Goal: Task Accomplishment & Management: Manage account settings

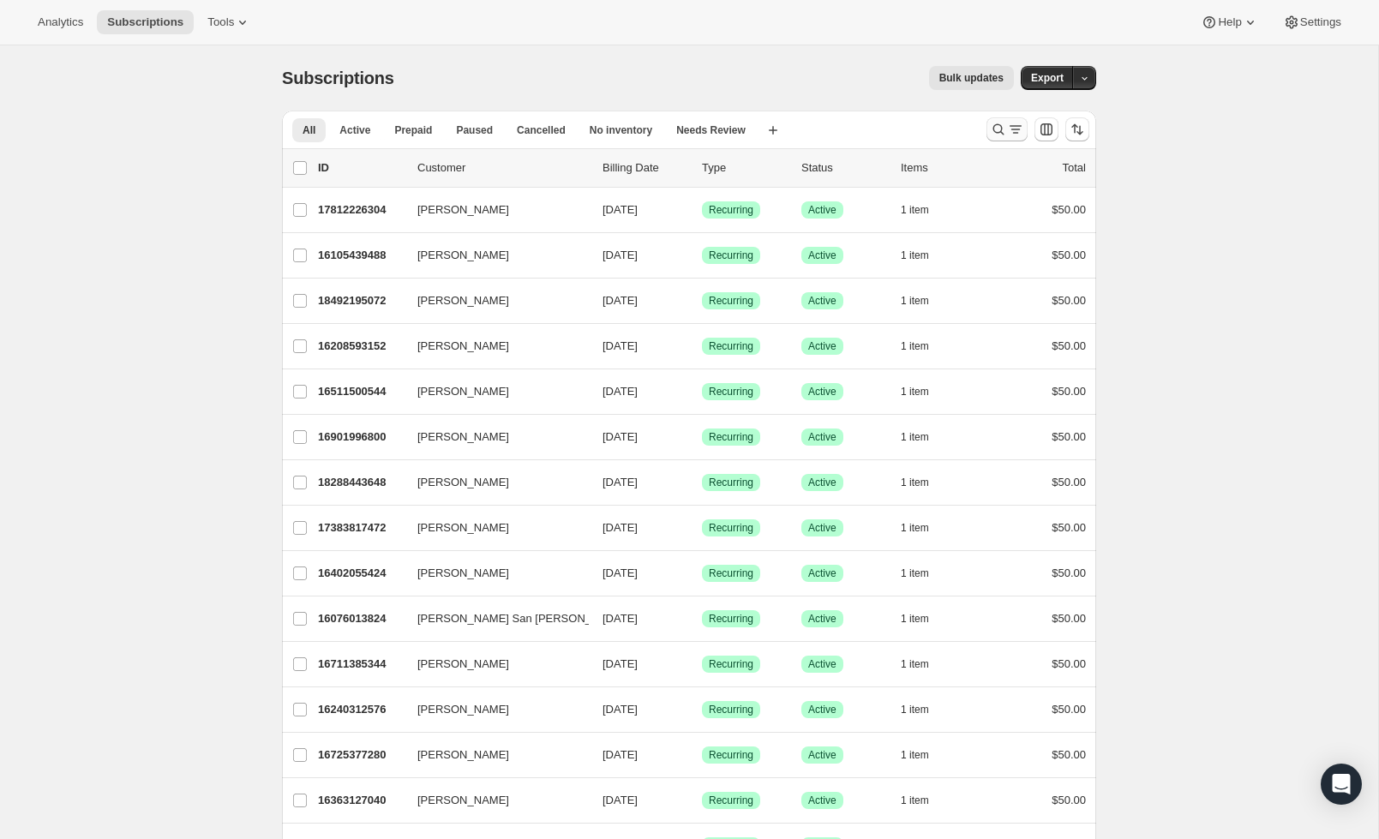
click at [987, 125] on button "Search and filter results" at bounding box center [1007, 129] width 41 height 24
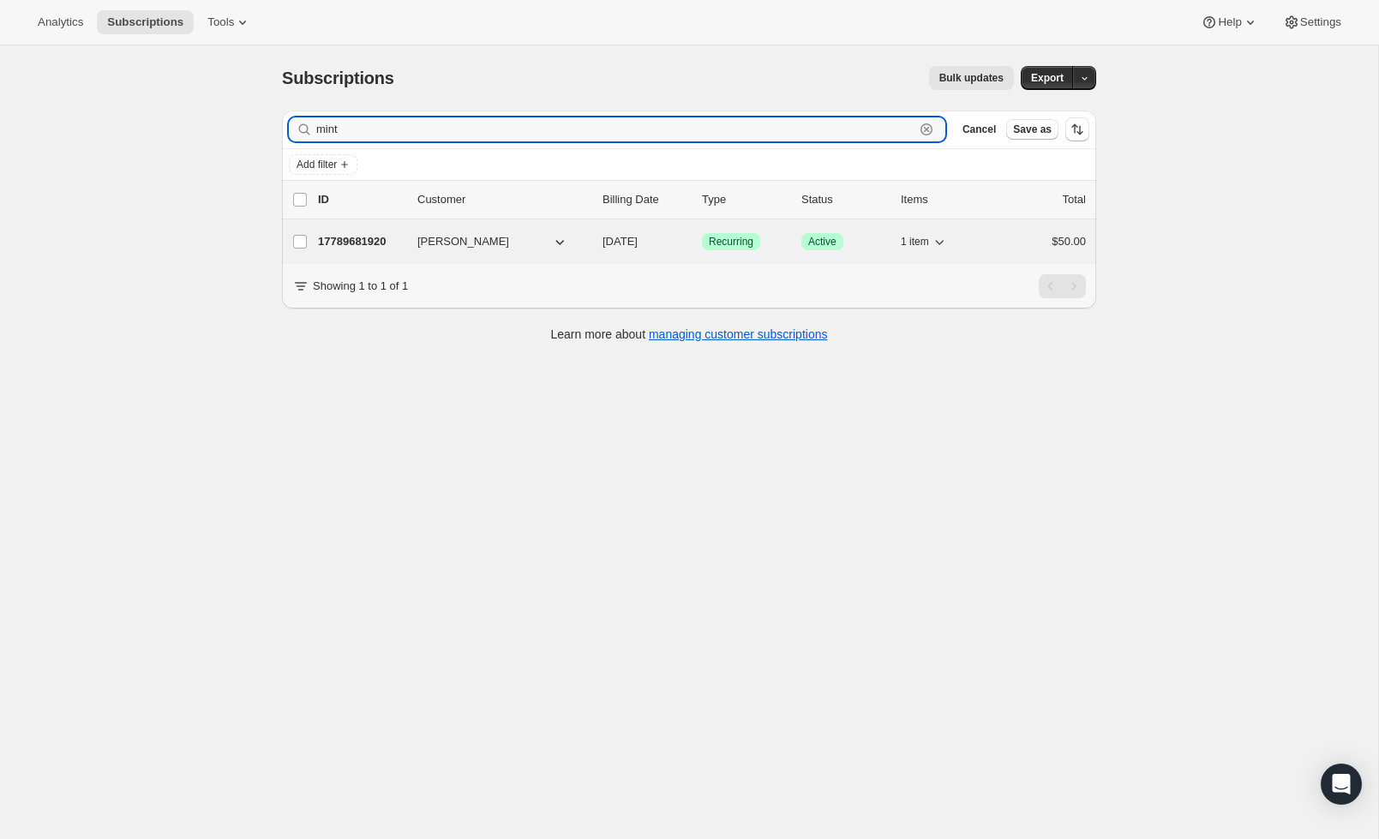
type input "mint"
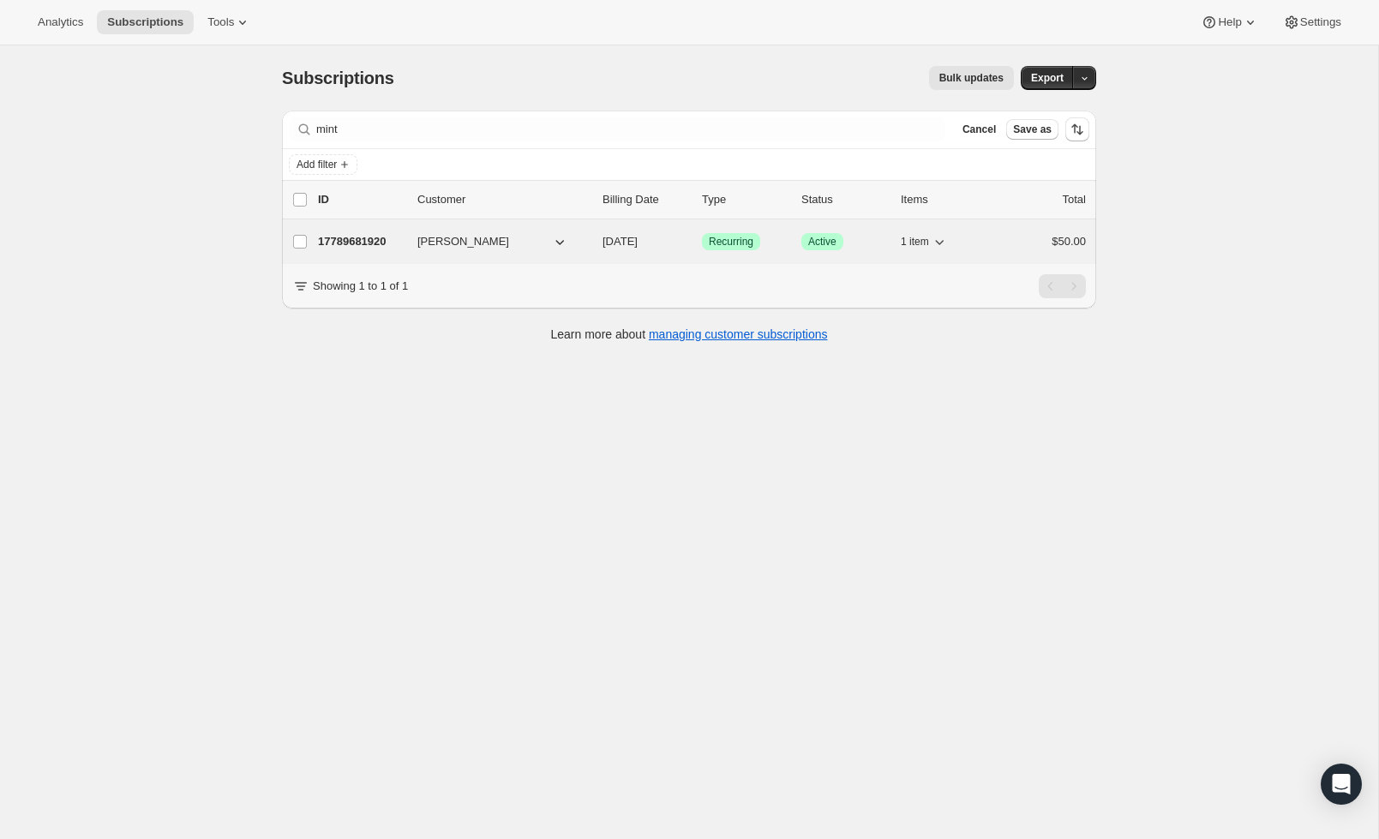
click at [351, 232] on div "17789681920 Paige Minteer 09/15/2025 Success Recurring Success Active 1 item $5…" at bounding box center [702, 242] width 768 height 24
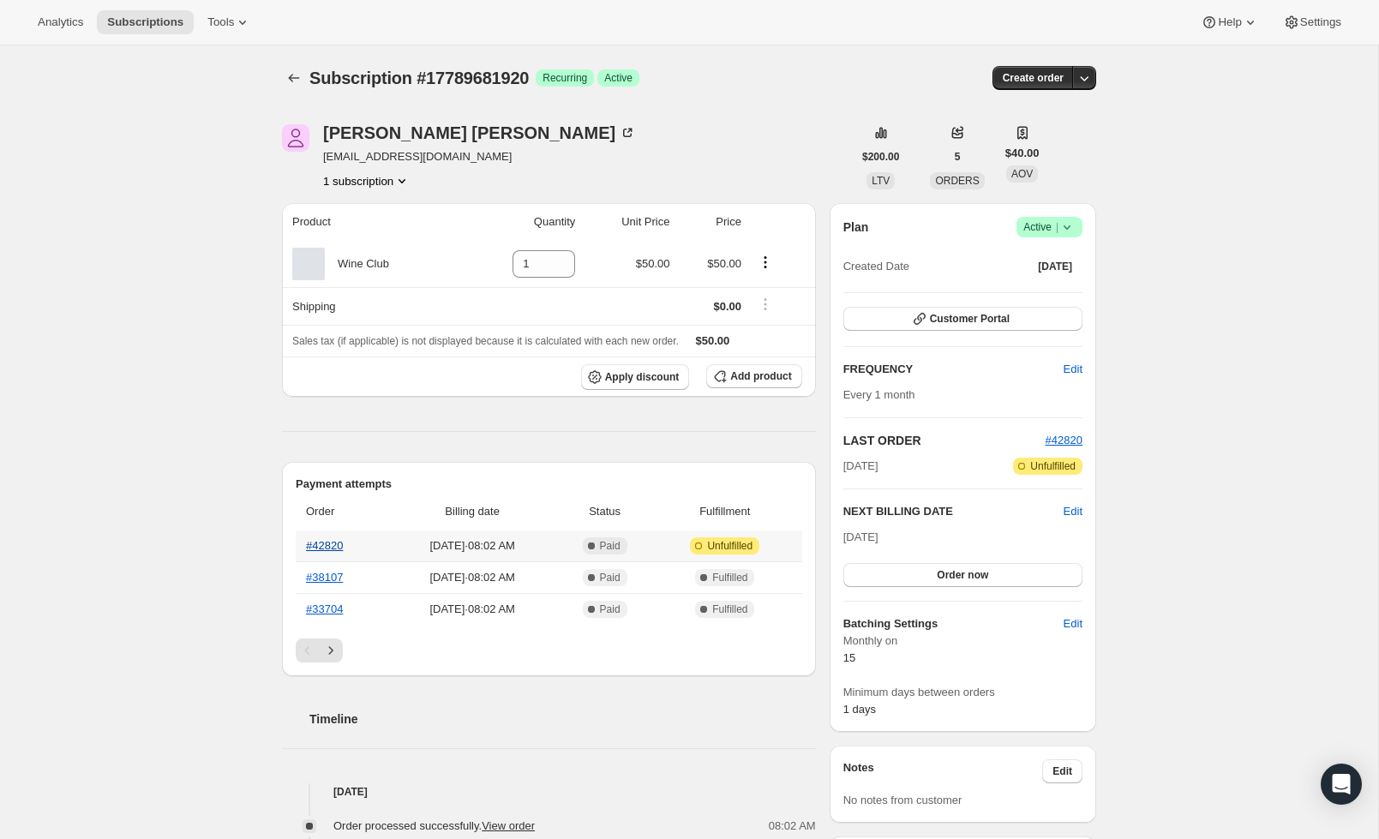
click at [339, 550] on link "#42820" at bounding box center [324, 545] width 37 height 13
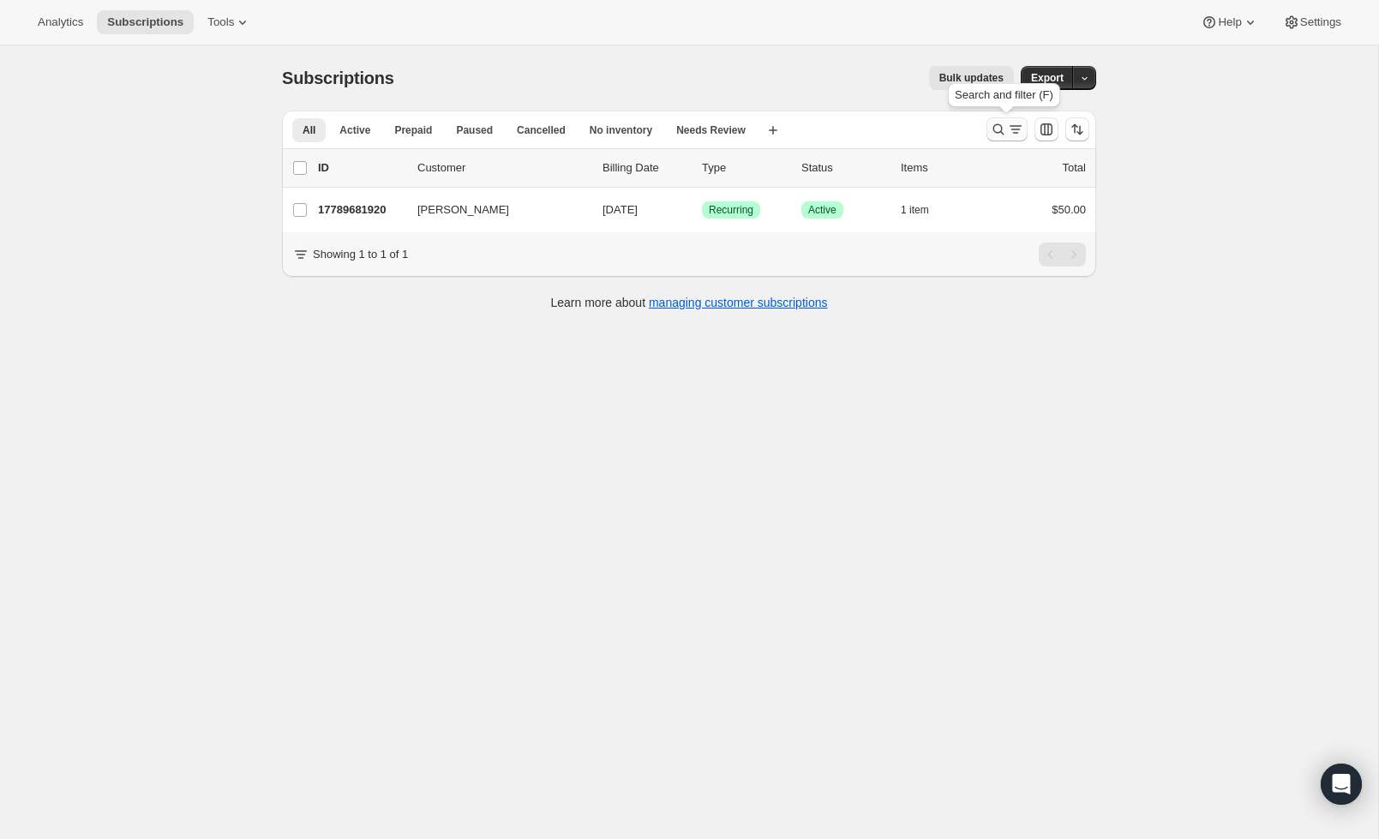
click at [1007, 128] on icon "Search and filter results" at bounding box center [1015, 129] width 17 height 17
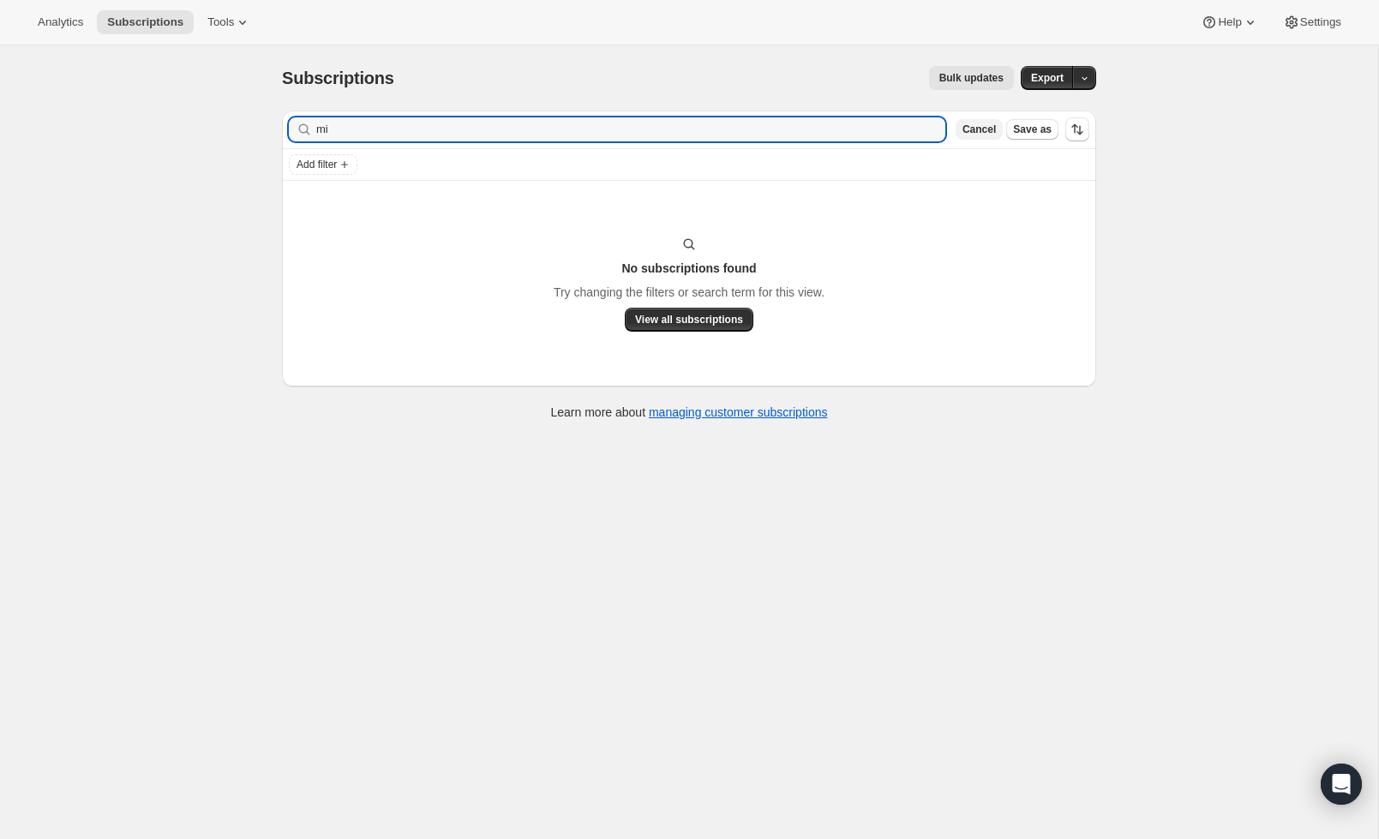
type input "m"
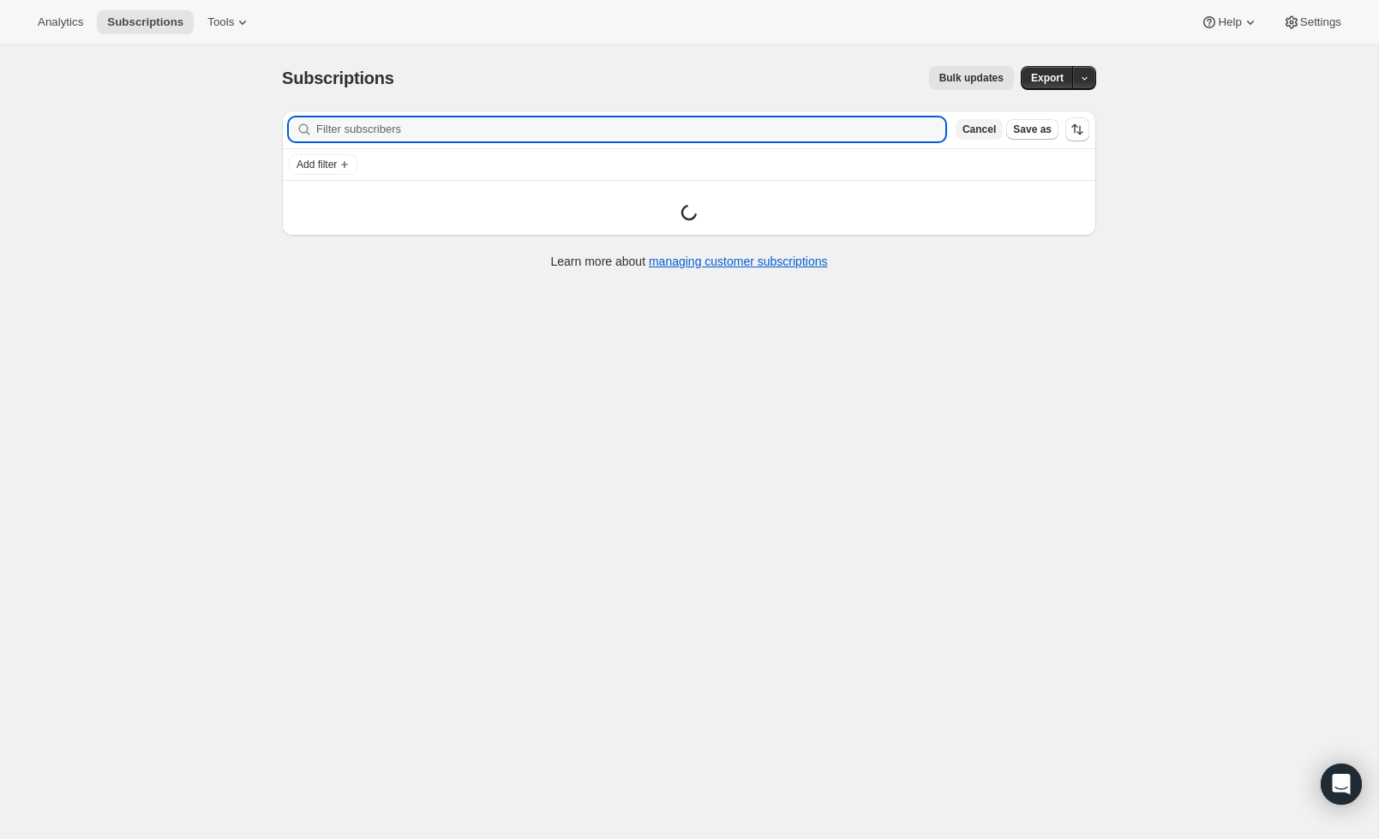
type input "s"
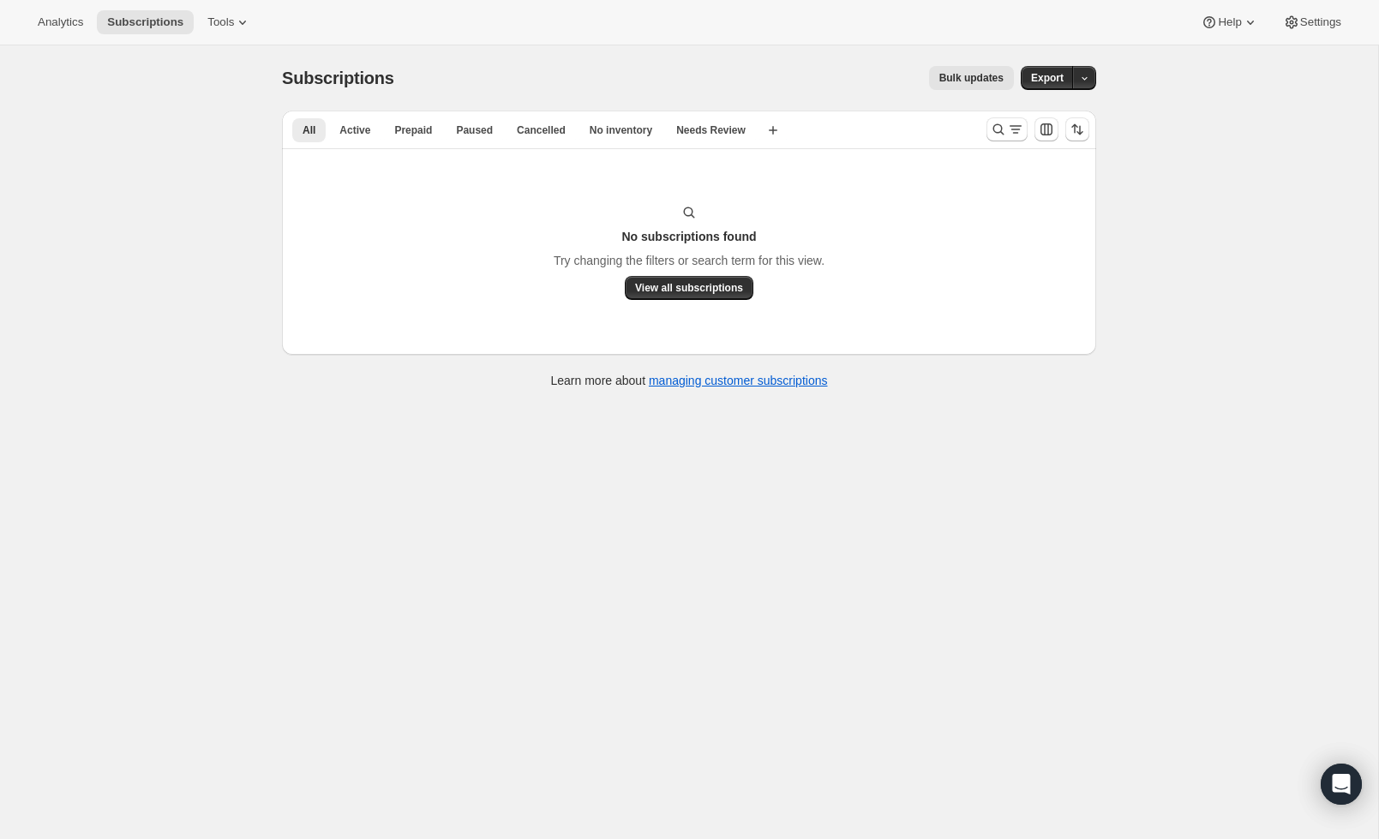
scroll to position [2, 0]
click at [1011, 129] on icon "Search and filter results" at bounding box center [1015, 127] width 17 height 17
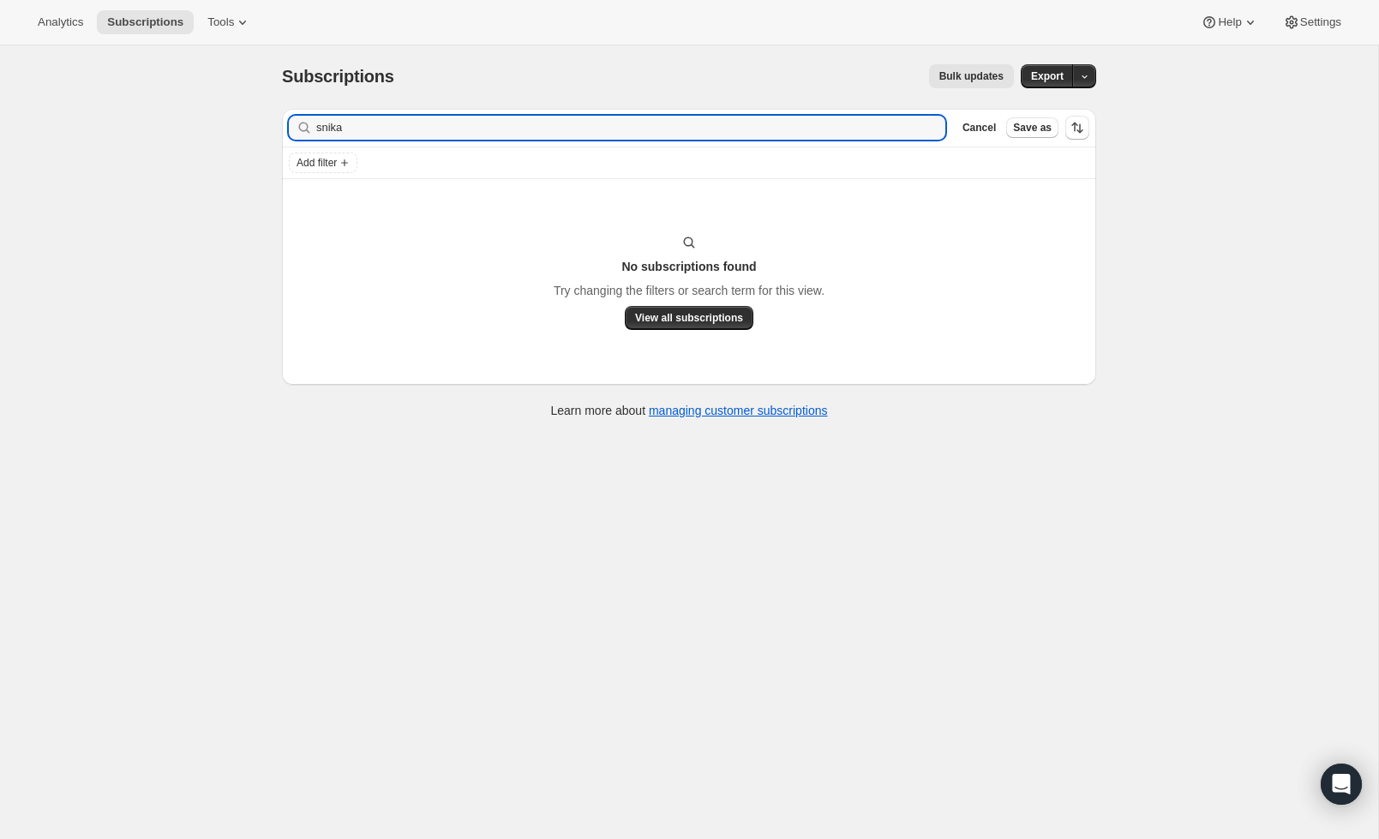
scroll to position [3, 0]
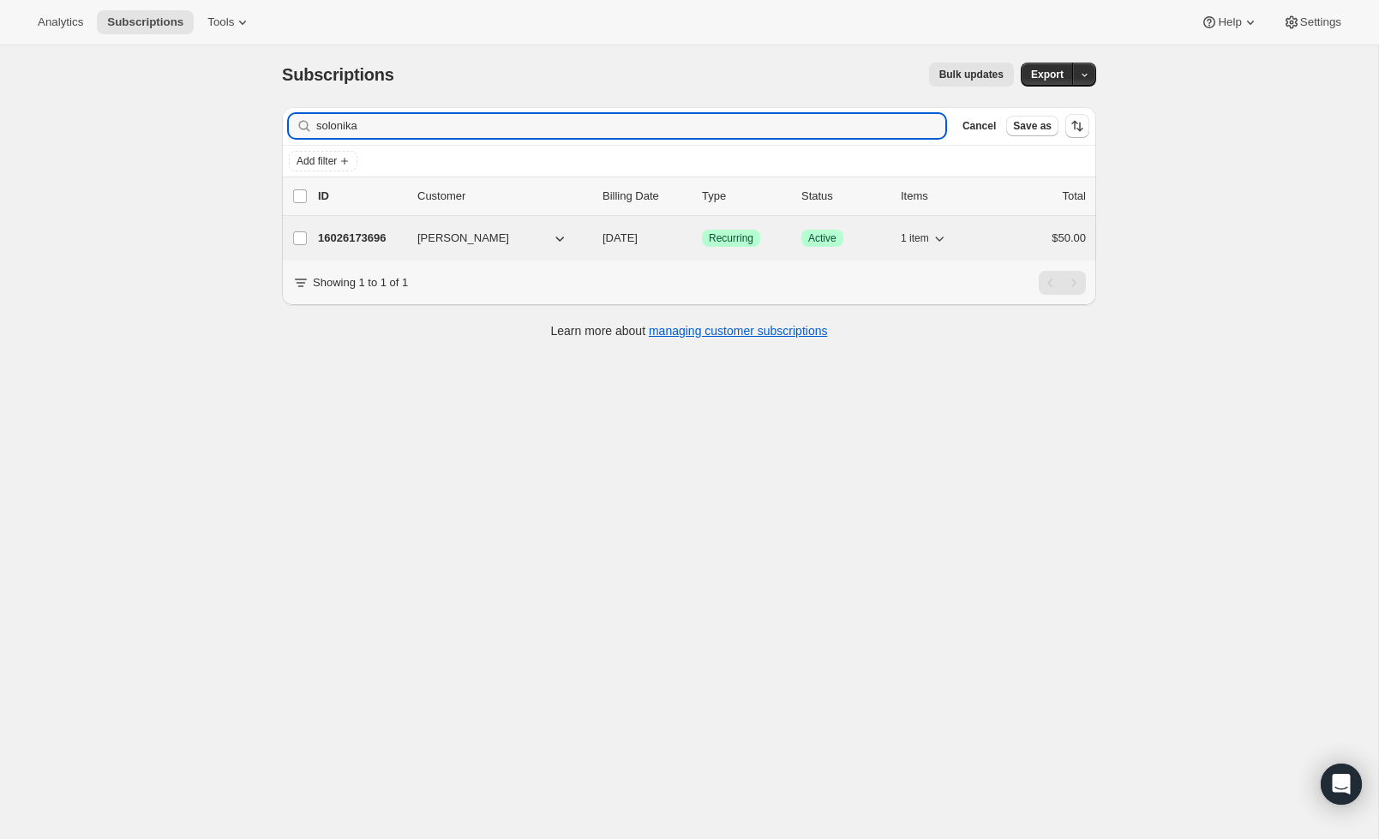
type input "solonika"
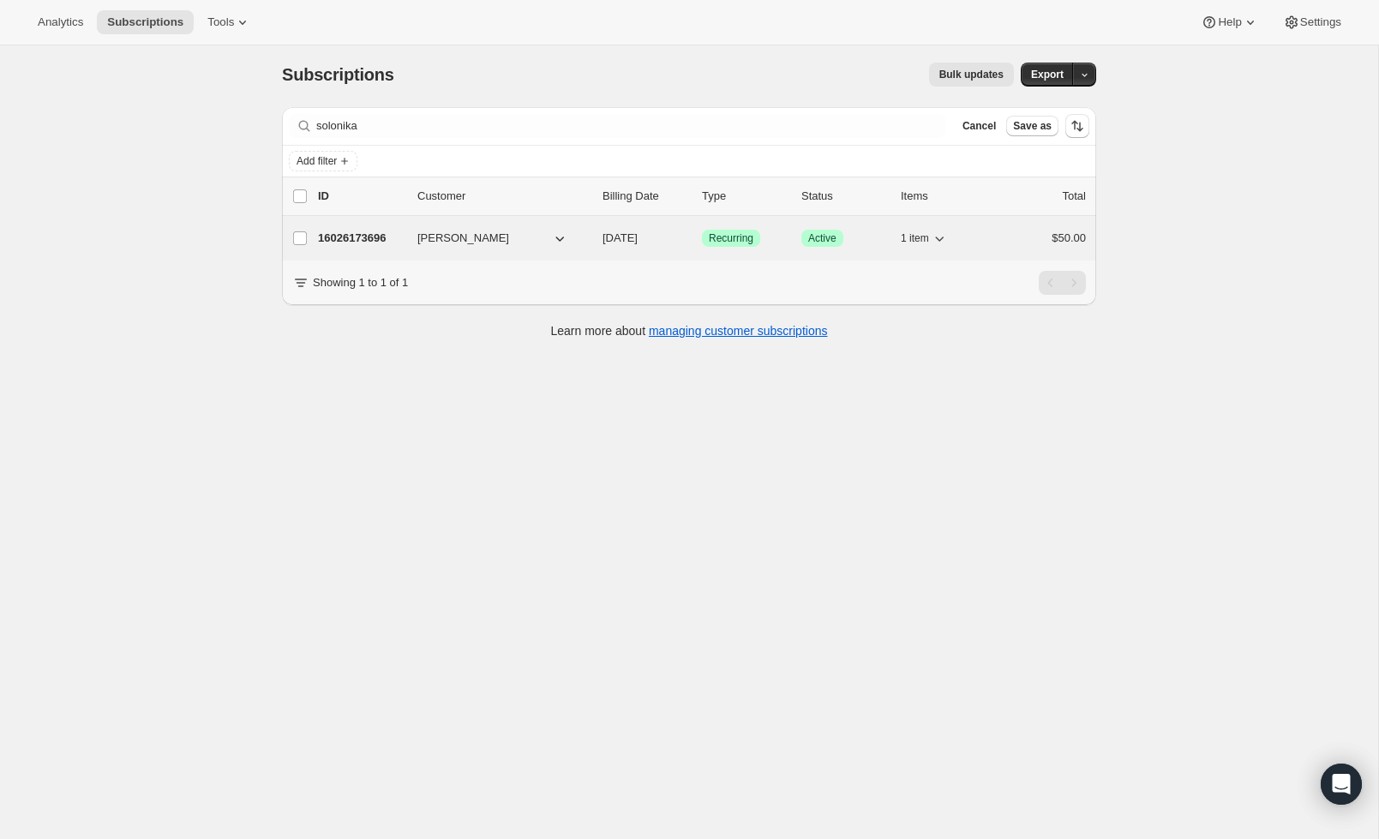
click at [519, 237] on button "[PERSON_NAME]" at bounding box center [492, 238] width 171 height 27
click at [369, 238] on p "16026173696" at bounding box center [361, 238] width 86 height 17
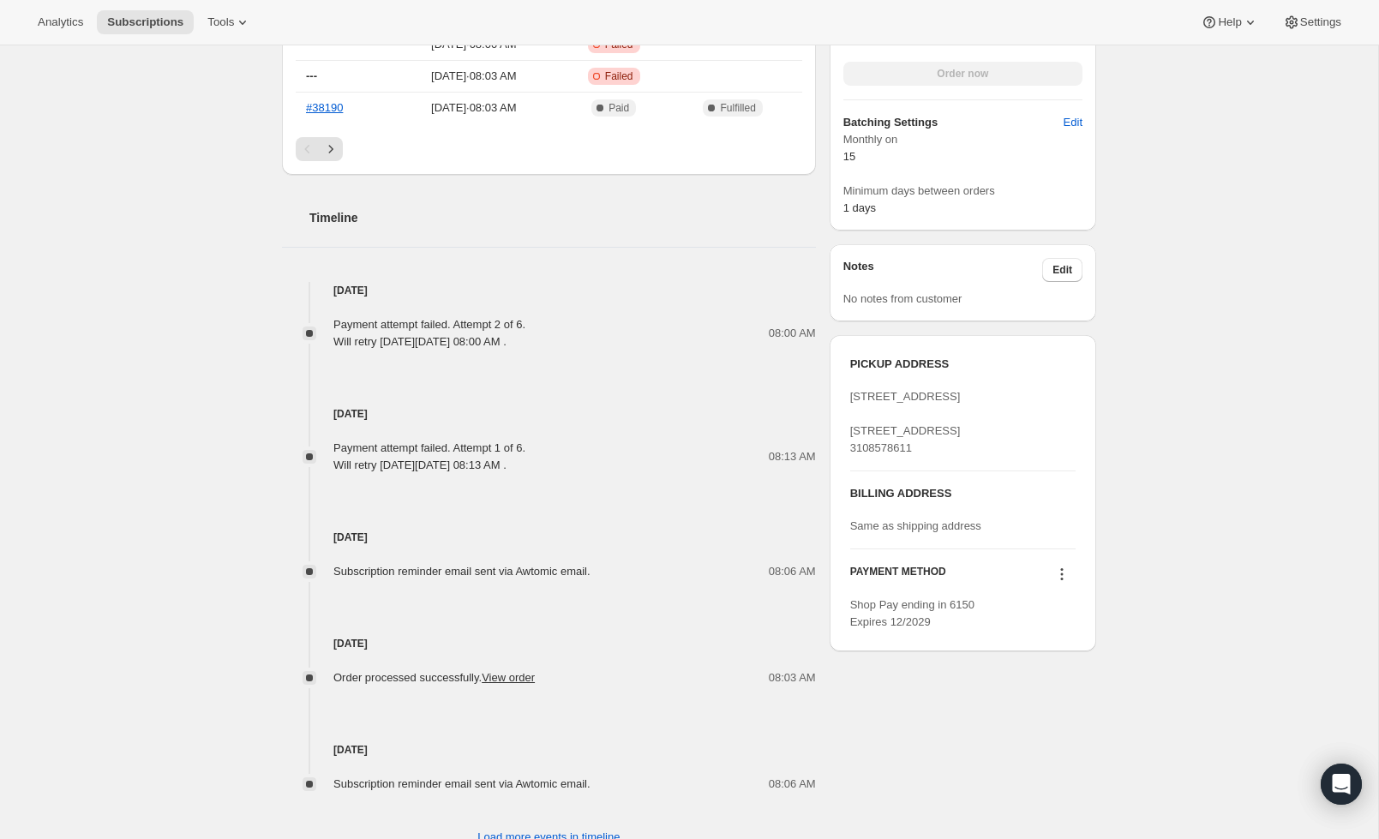
scroll to position [698, 0]
click at [1061, 582] on icon at bounding box center [1061, 573] width 17 height 17
click at [1053, 705] on span "Add credit card" at bounding box center [1035, 702] width 75 height 13
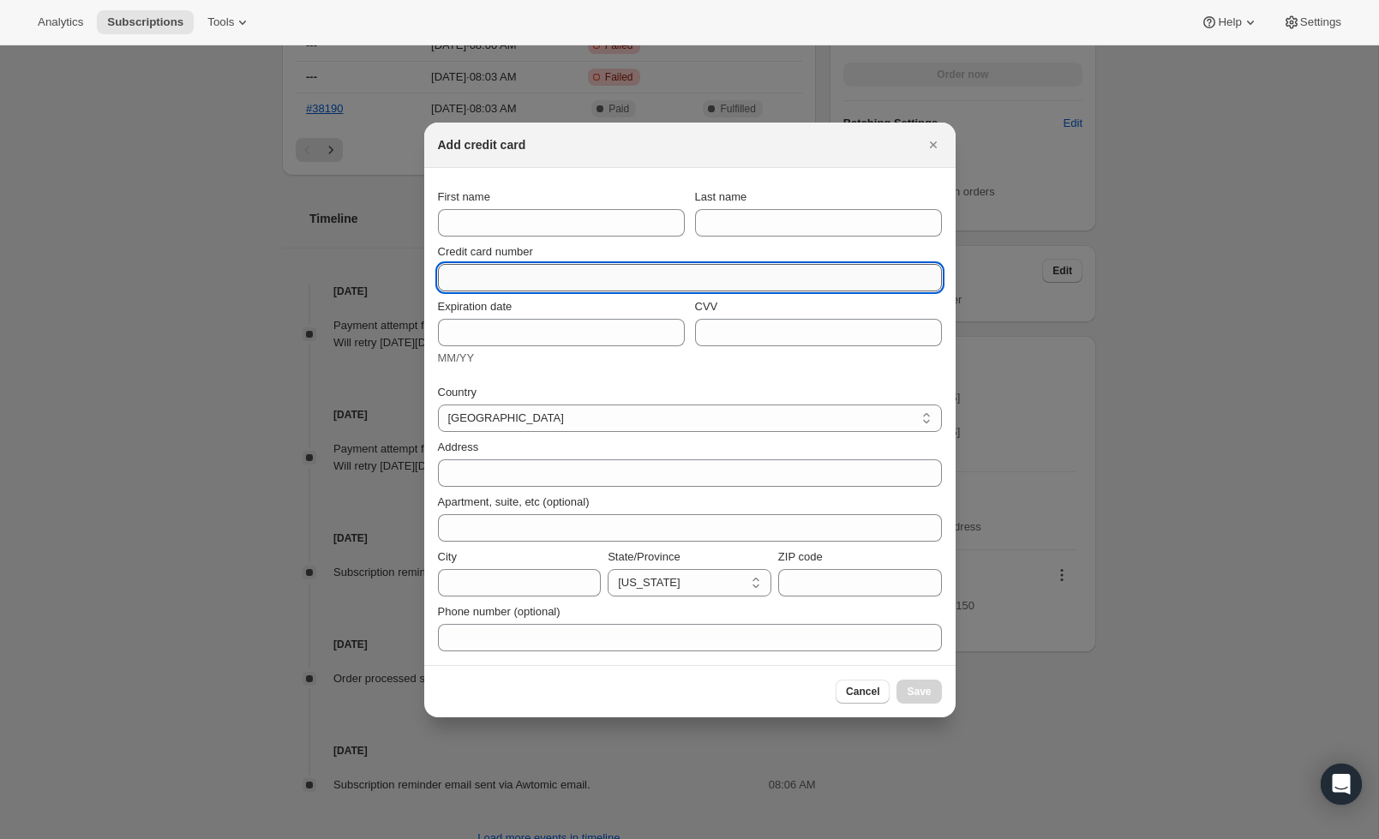
click at [561, 267] on input "Credit card number" at bounding box center [683, 277] width 490 height 27
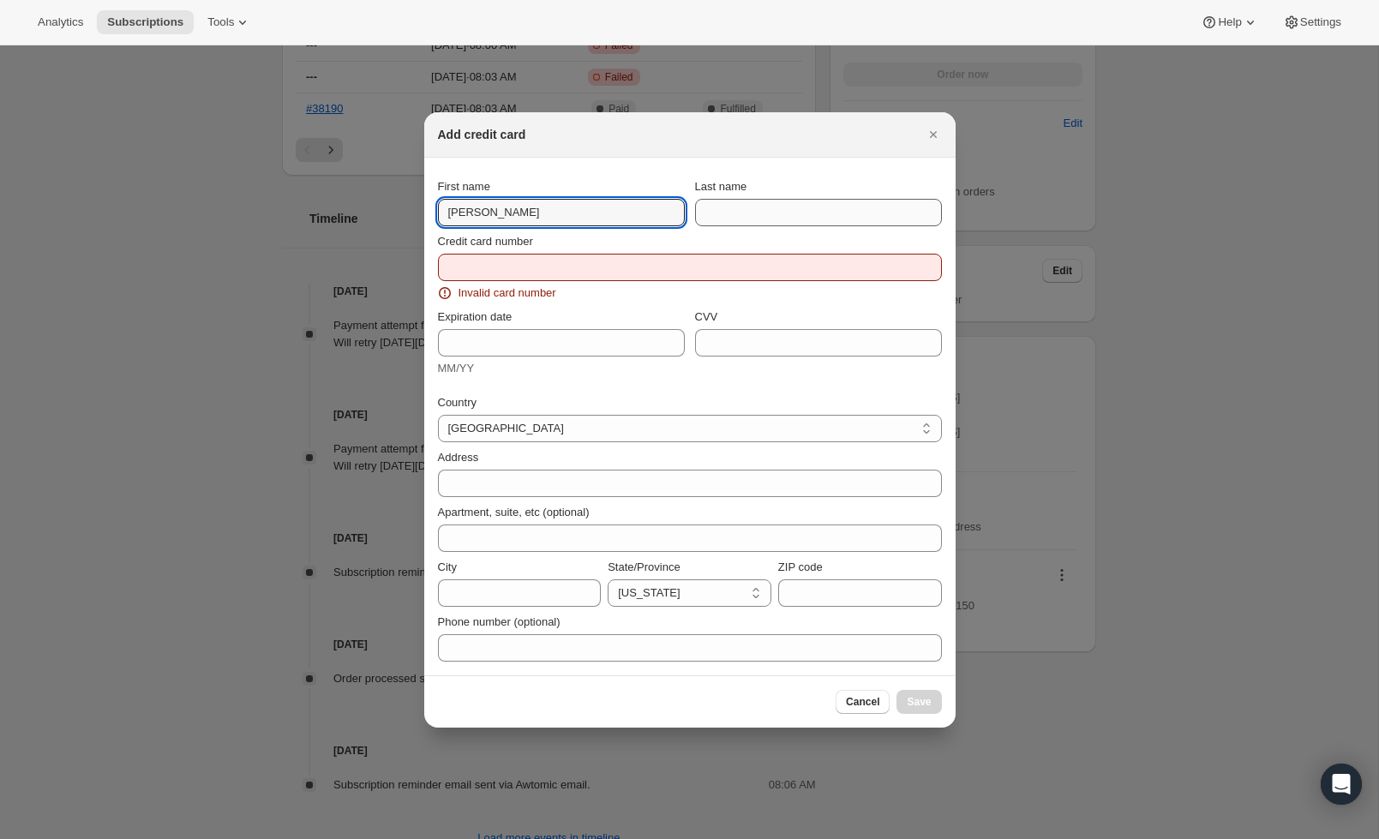
type input "David J"
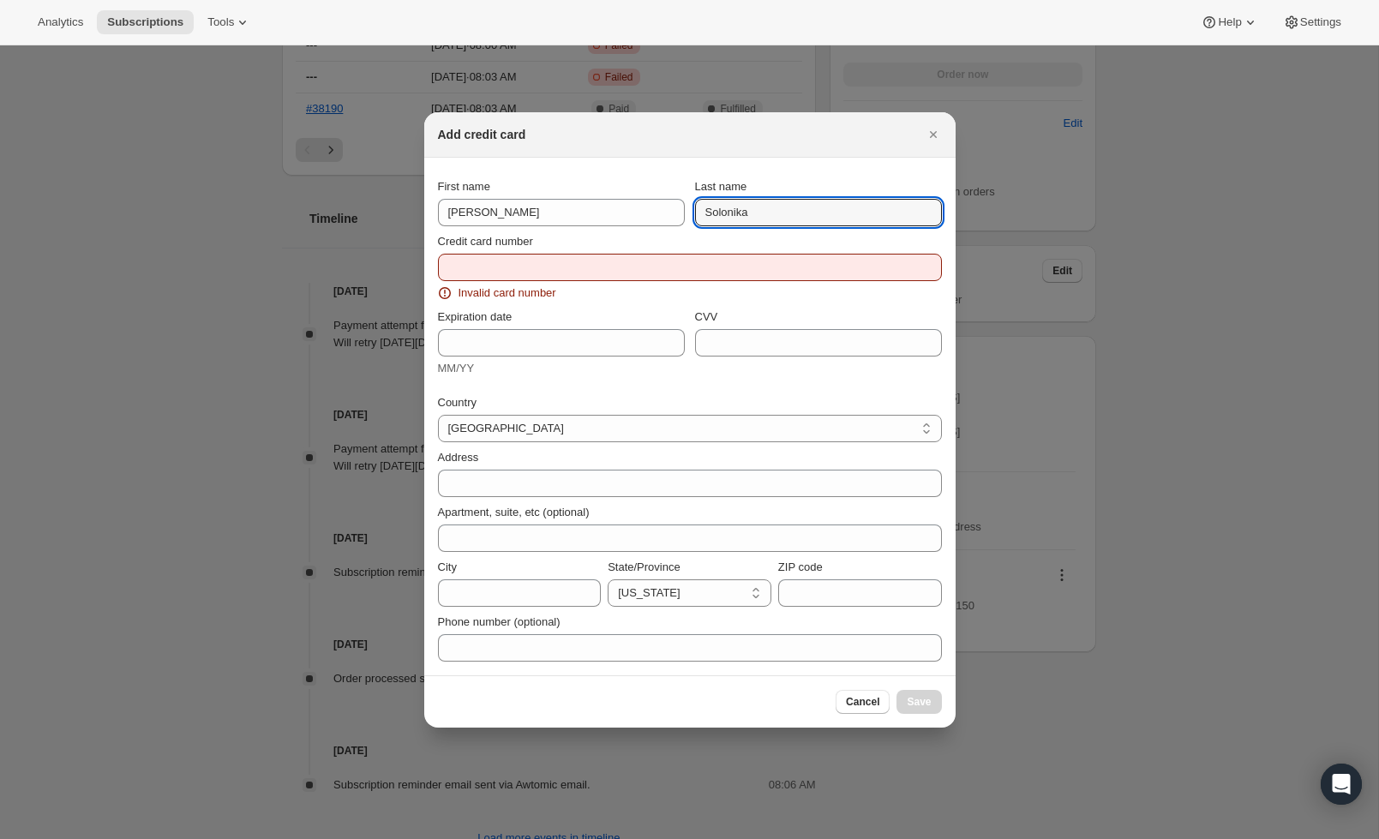
type input "Solonika"
click at [597, 260] on input "Credit card number" at bounding box center [683, 267] width 490 height 27
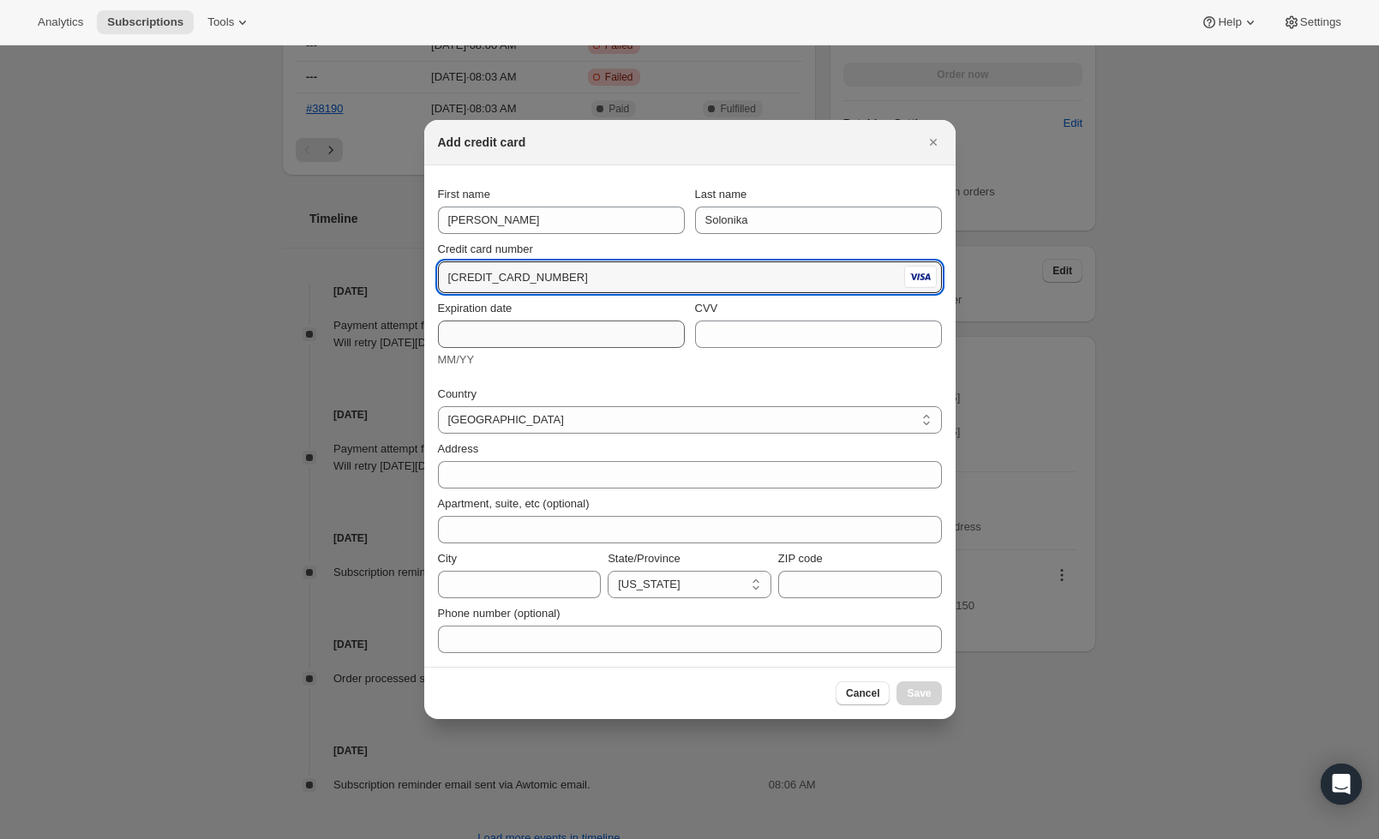
type input "4366 1832 6940 1034"
click at [553, 322] on input "Expiration date" at bounding box center [561, 334] width 247 height 27
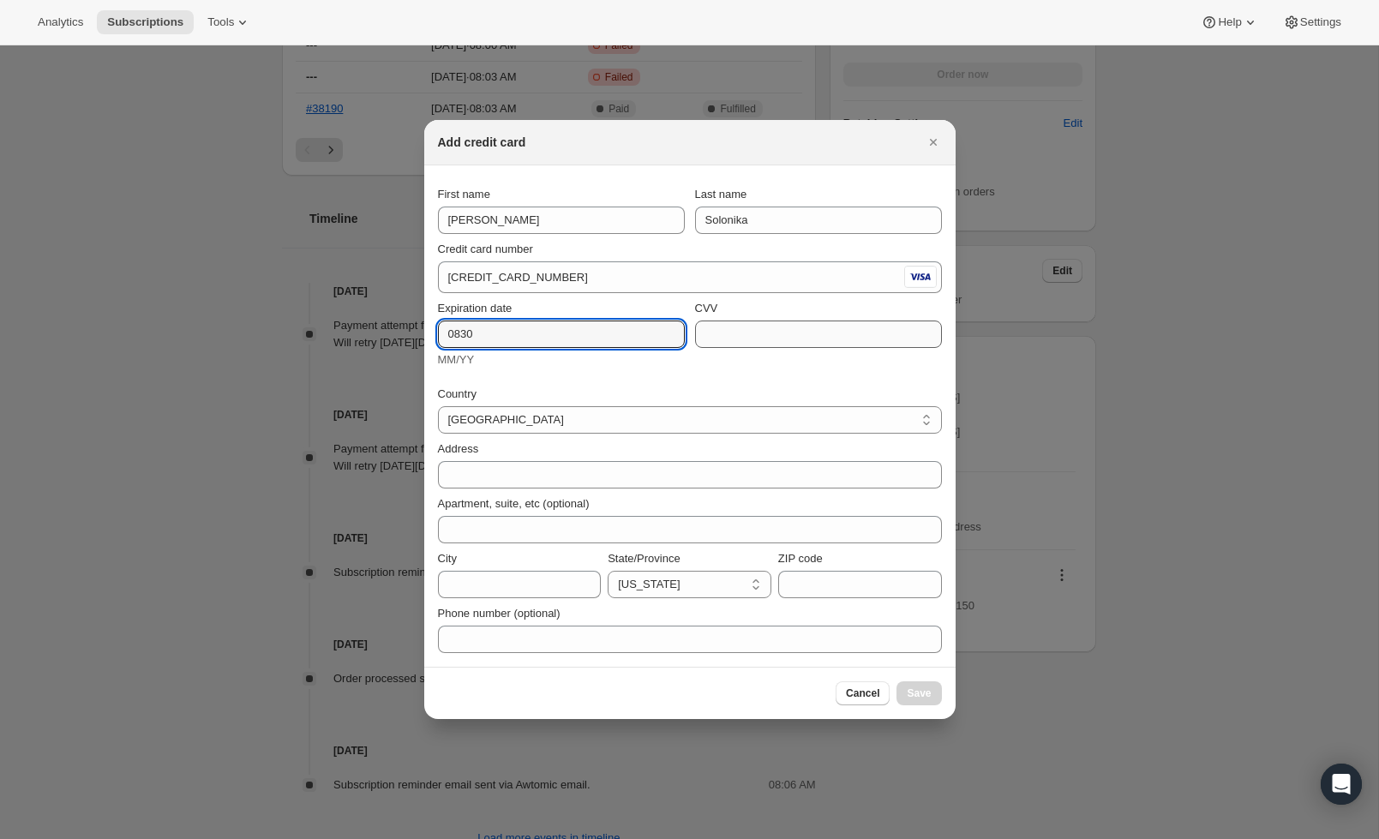
type input "0830"
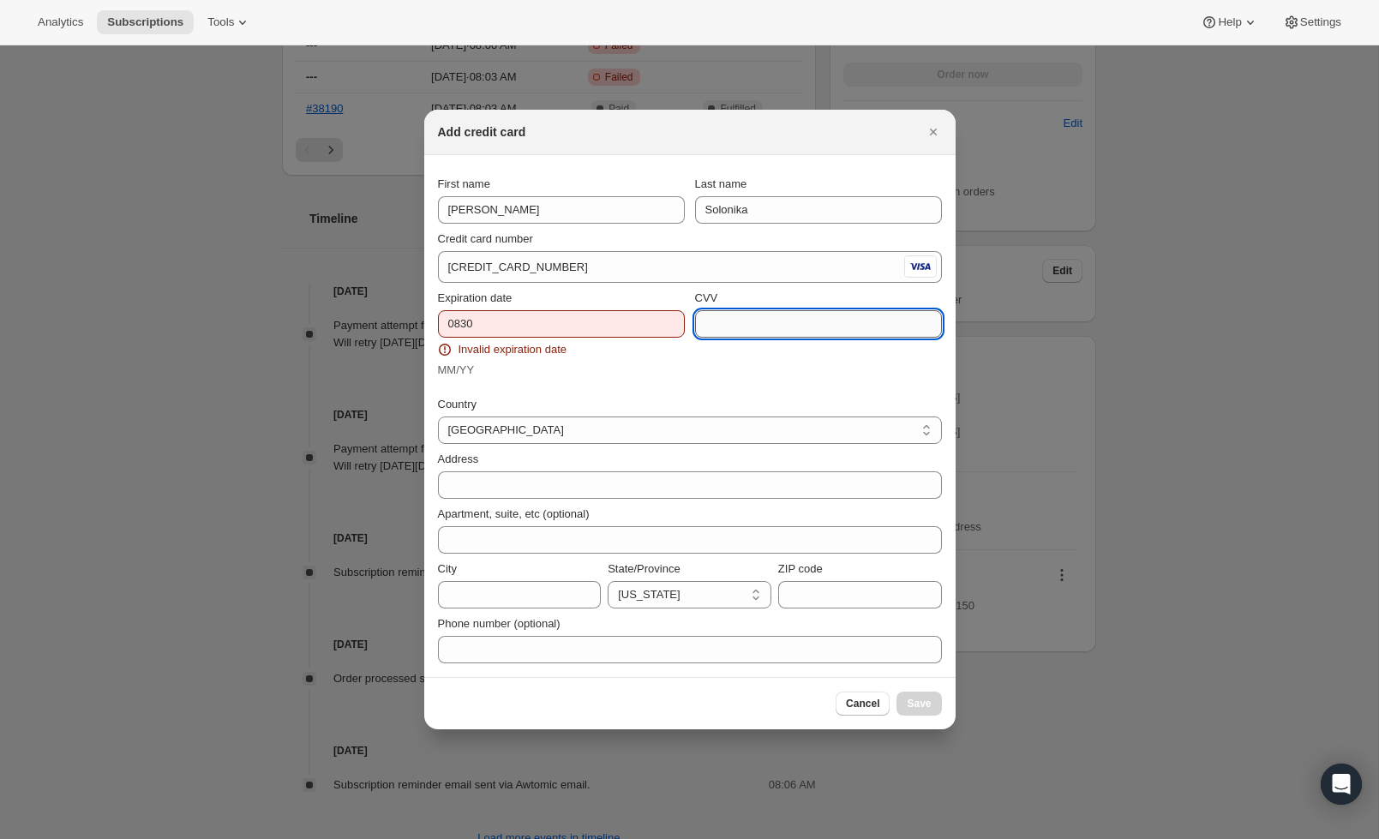
click at [735, 328] on input "CVV" at bounding box center [818, 323] width 247 height 27
type input "046"
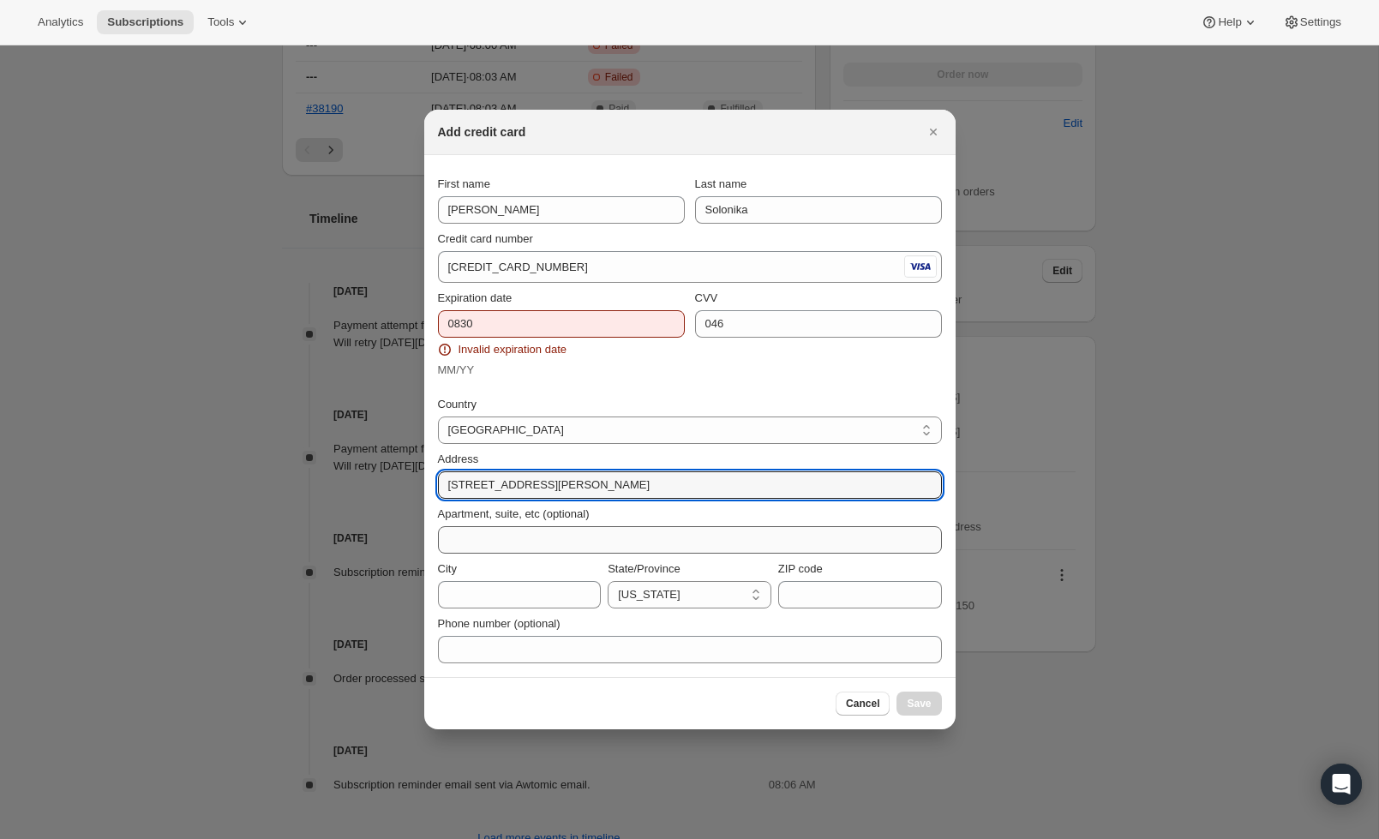
type input "11911 Mayfield Ave"
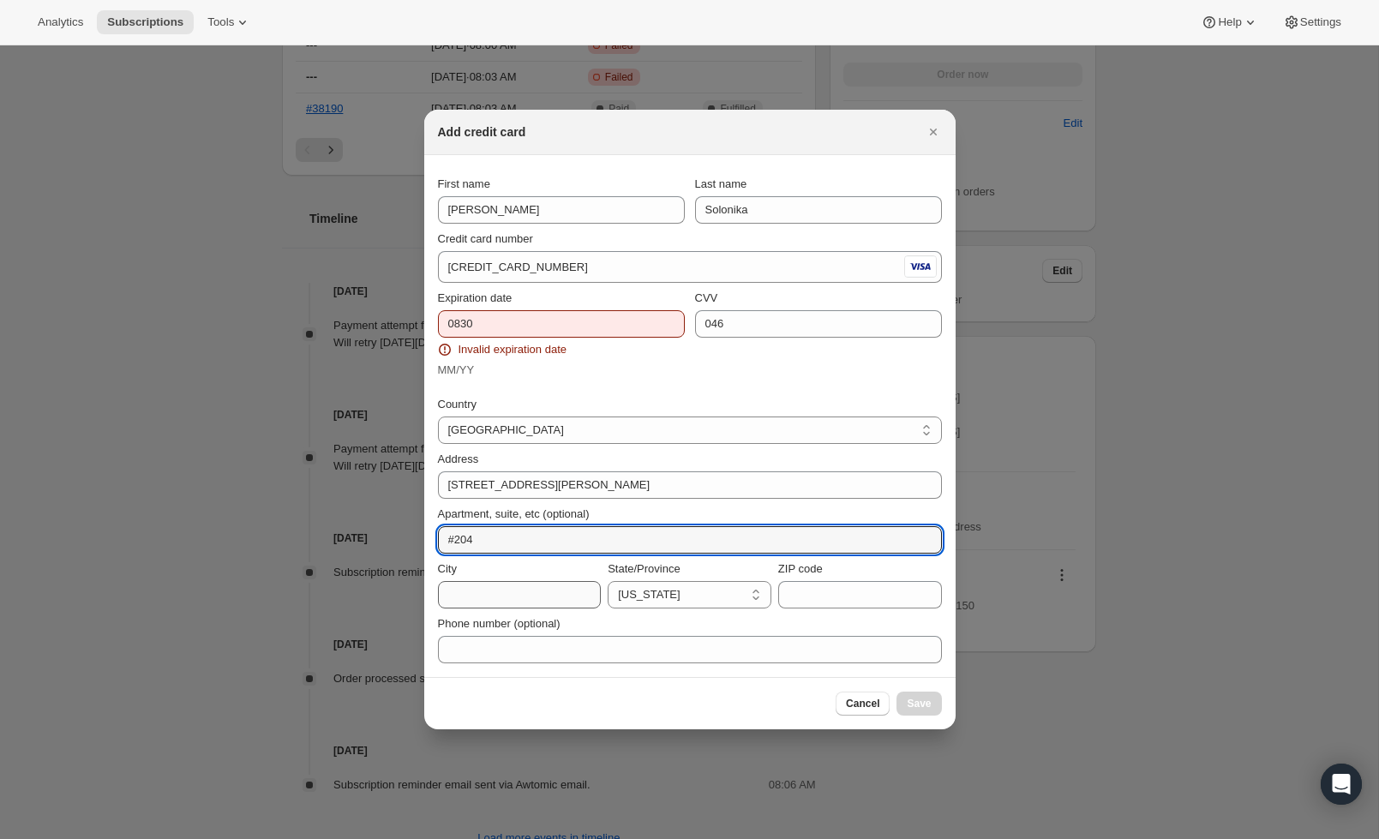
type input "#204"
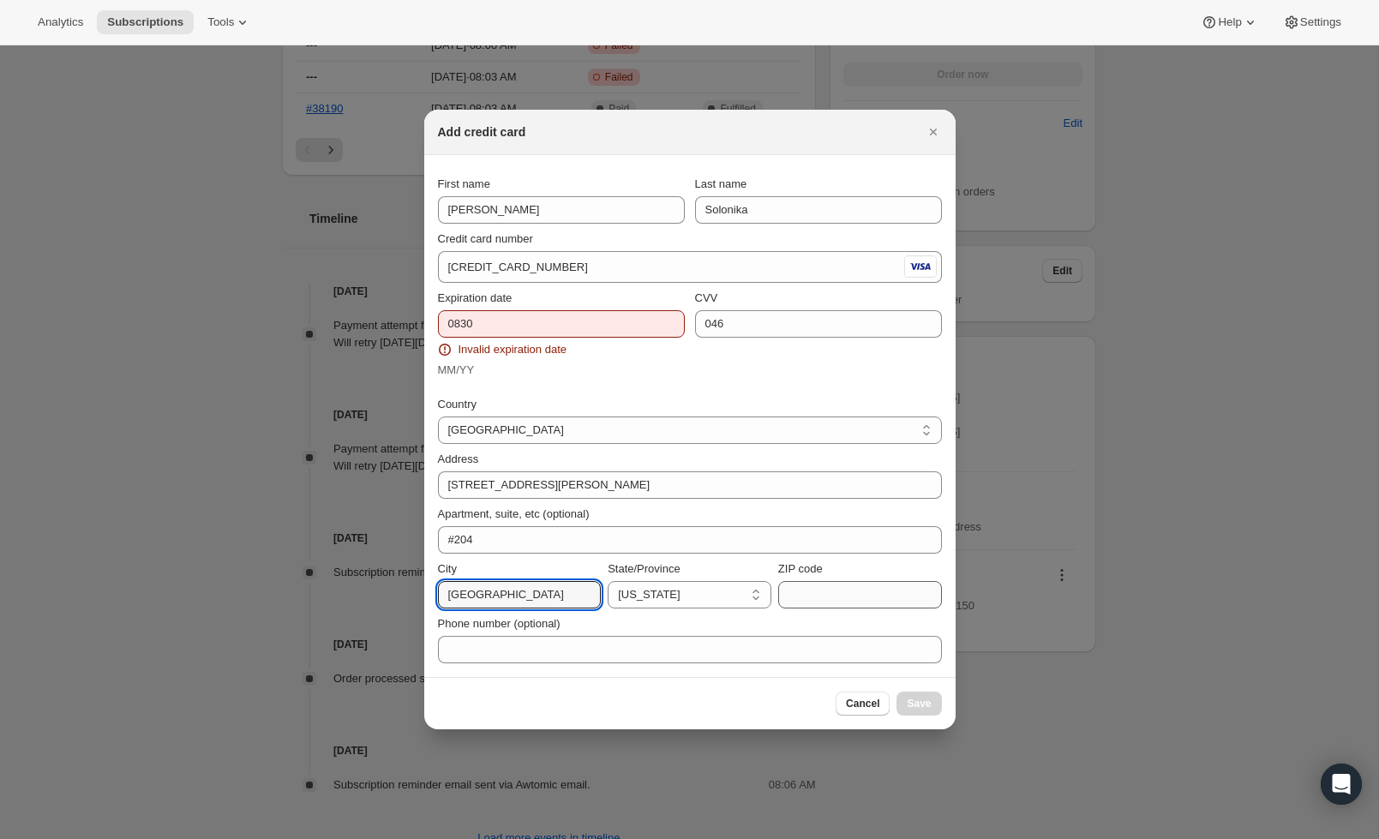
type input "Los Angeles"
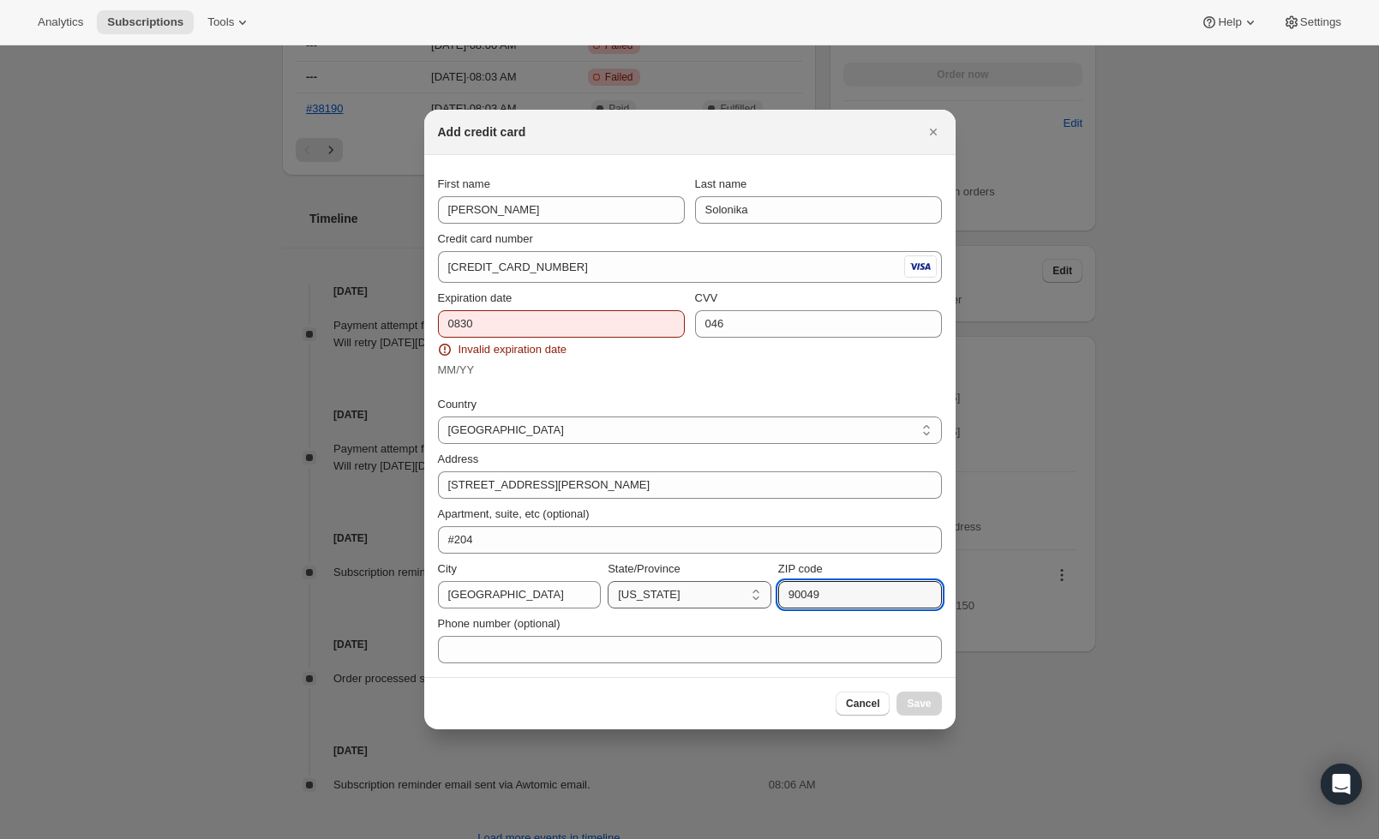
type input "90049"
select select "CA"
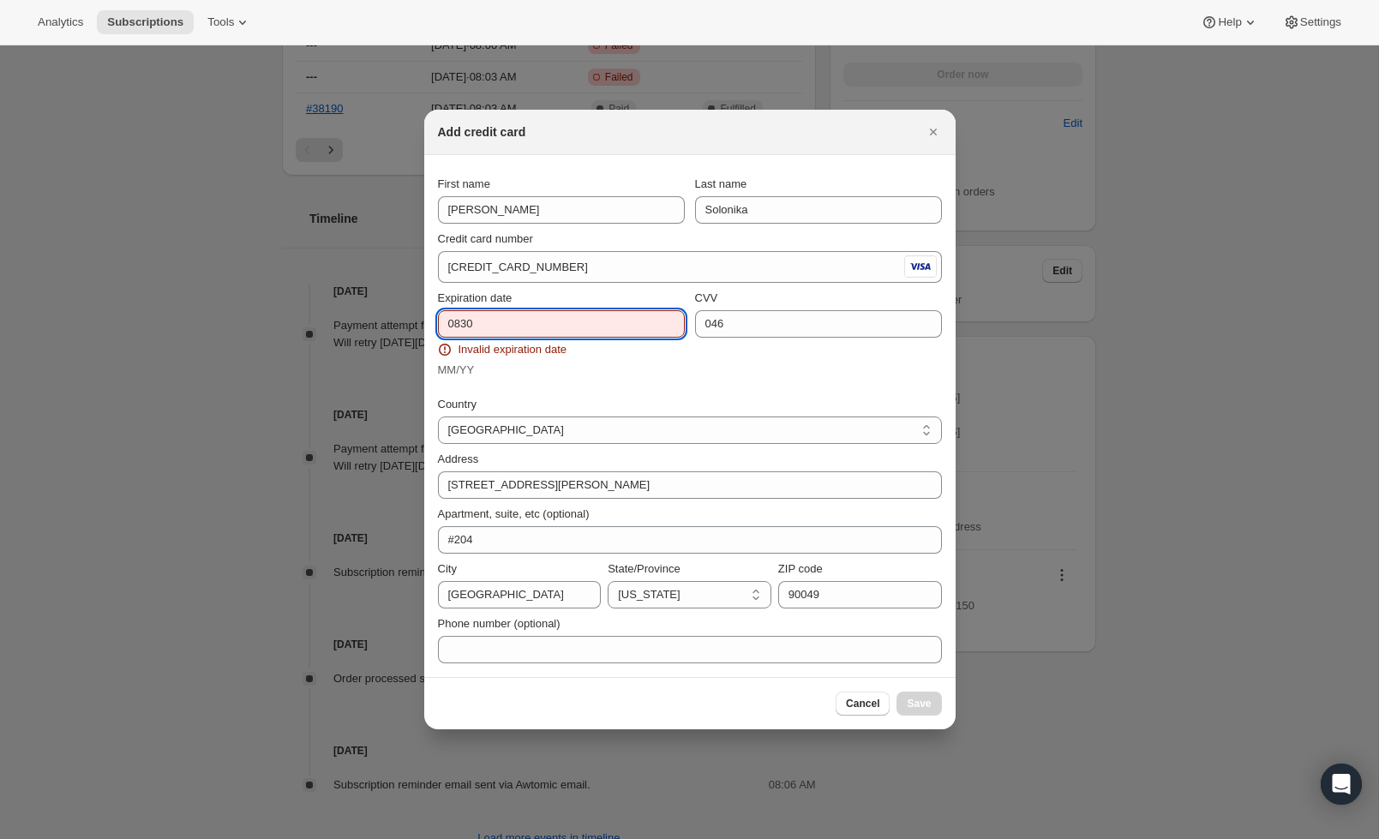
drag, startPoint x: 627, startPoint y: 322, endPoint x: 466, endPoint y: 320, distance: 161.2
click at [625, 323] on input "0830" at bounding box center [561, 323] width 247 height 27
click at [459, 320] on input "0830" at bounding box center [561, 323] width 247 height 27
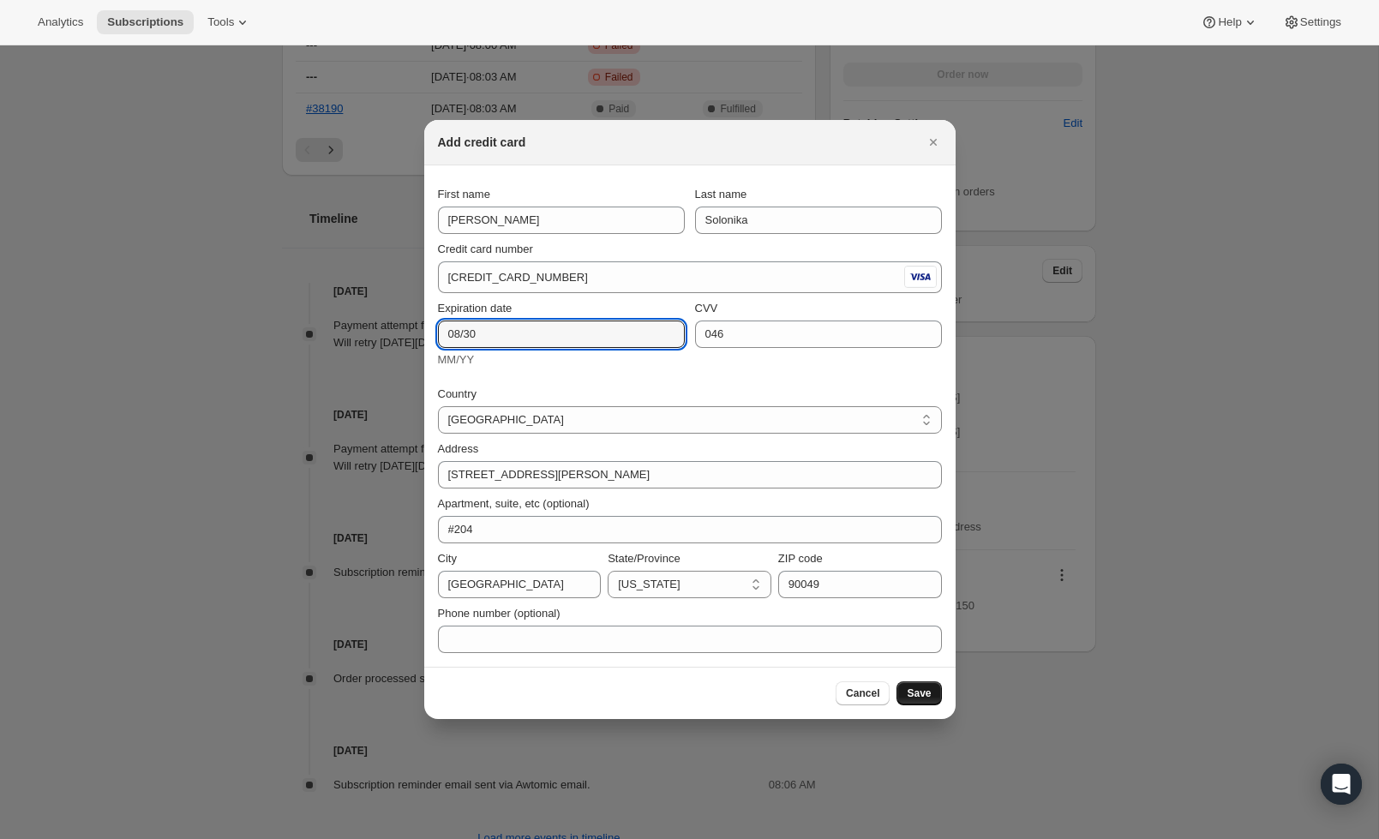
type input "08/30"
click at [914, 693] on span "Save" at bounding box center [919, 694] width 24 height 14
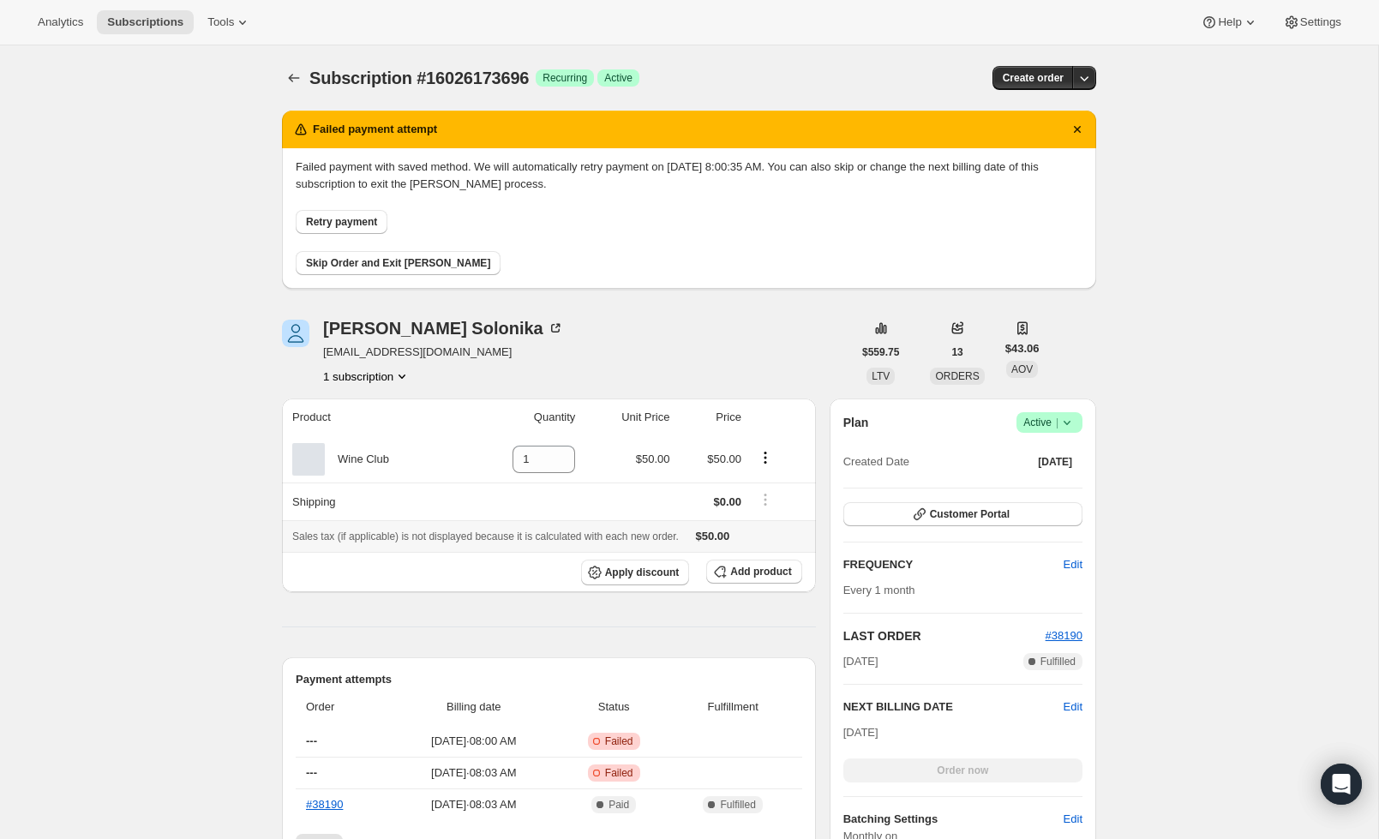
scroll to position [0, 0]
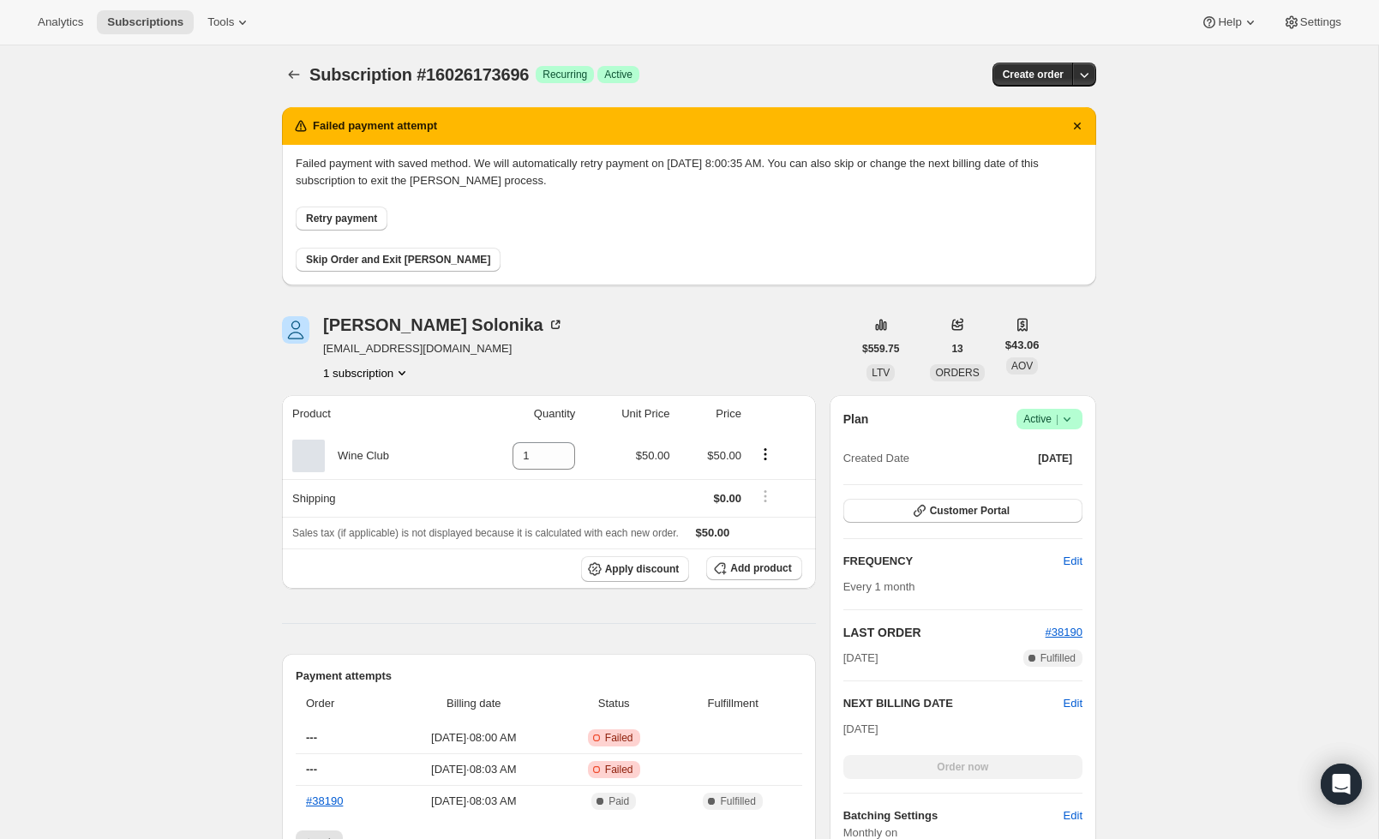
click at [369, 216] on span "Retry payment" at bounding box center [341, 219] width 71 height 14
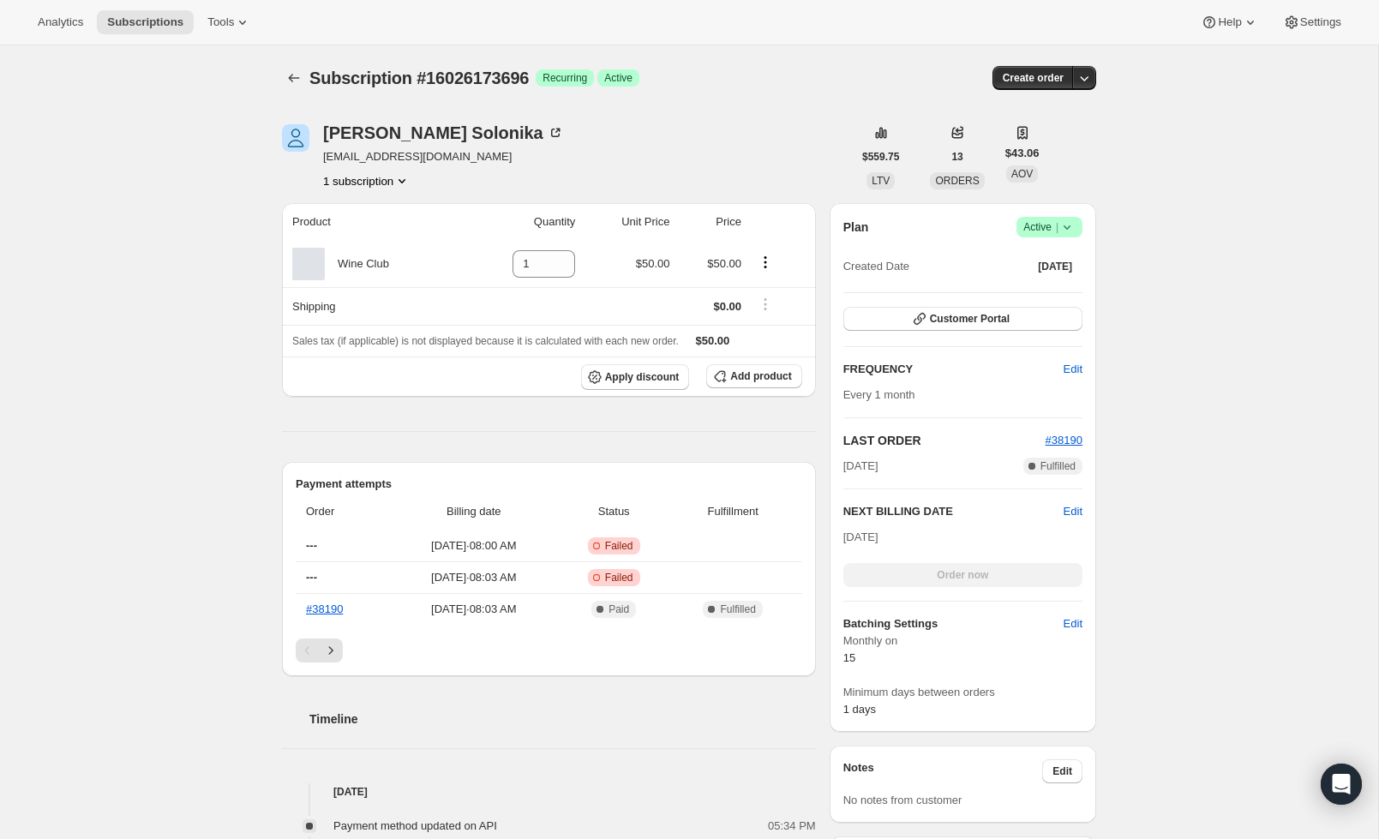
click at [718, 149] on div "David Solonika dsolonika@gmail.com 1 subscription" at bounding box center [567, 156] width 570 height 65
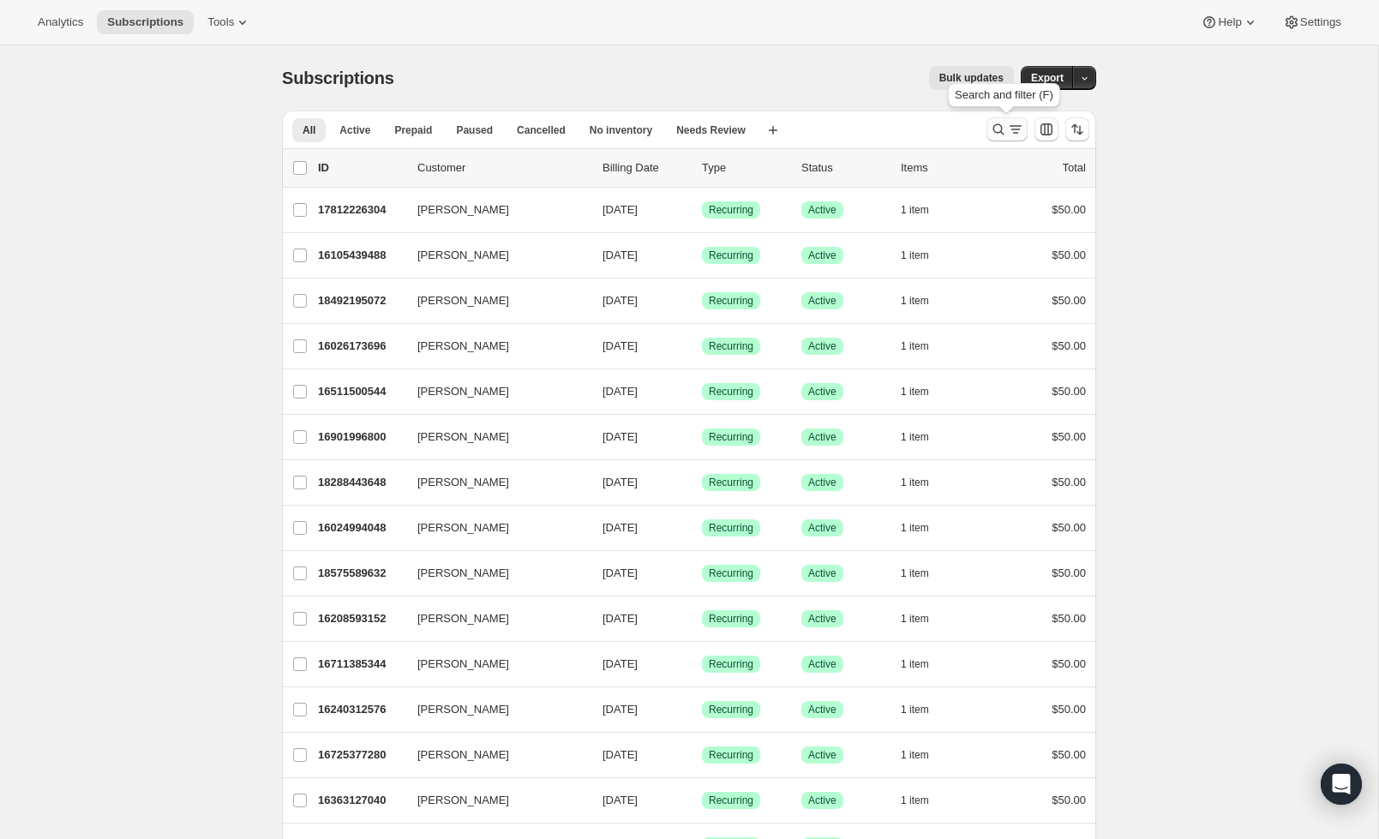
click at [997, 134] on icon "Search and filter results" at bounding box center [998, 129] width 17 height 17
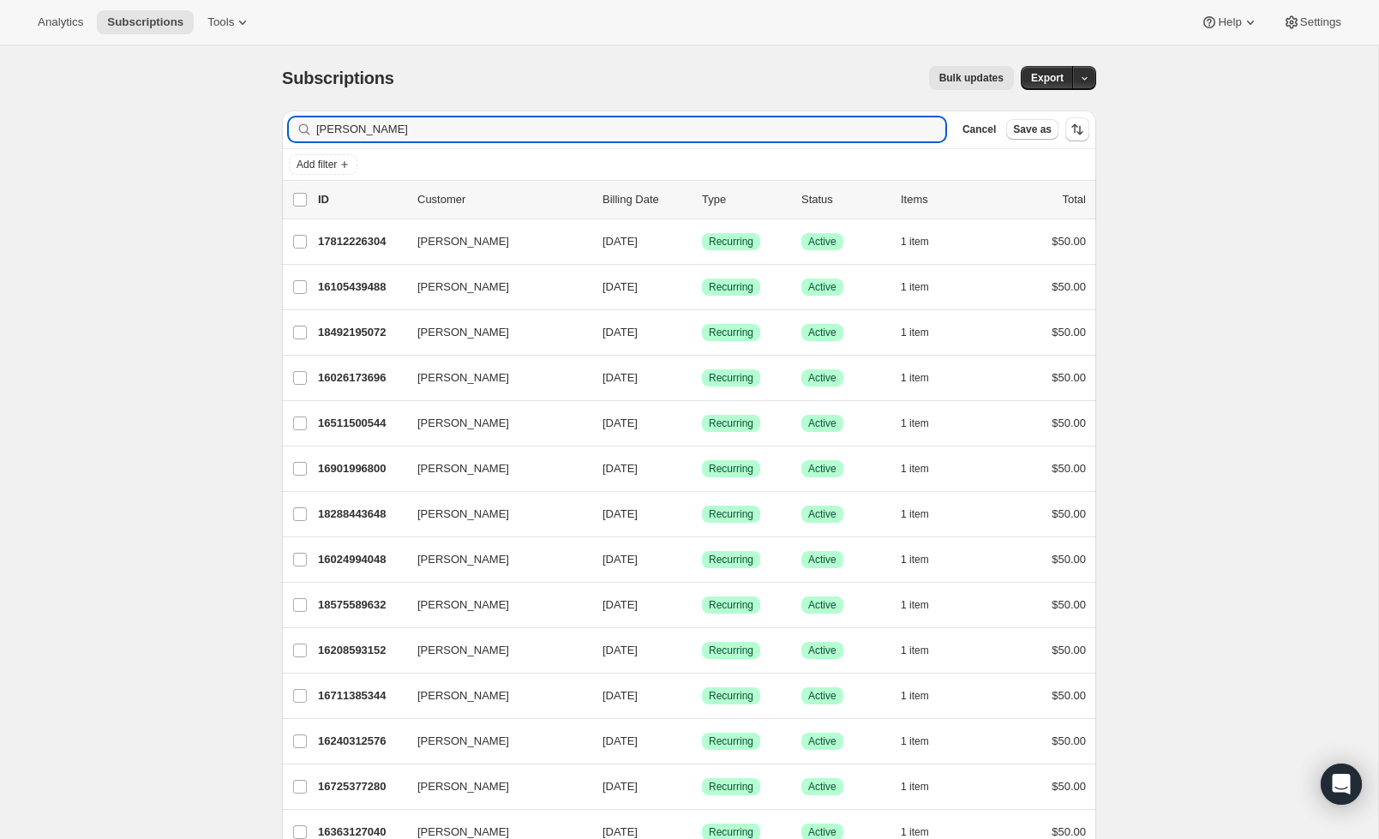
type input "shaver"
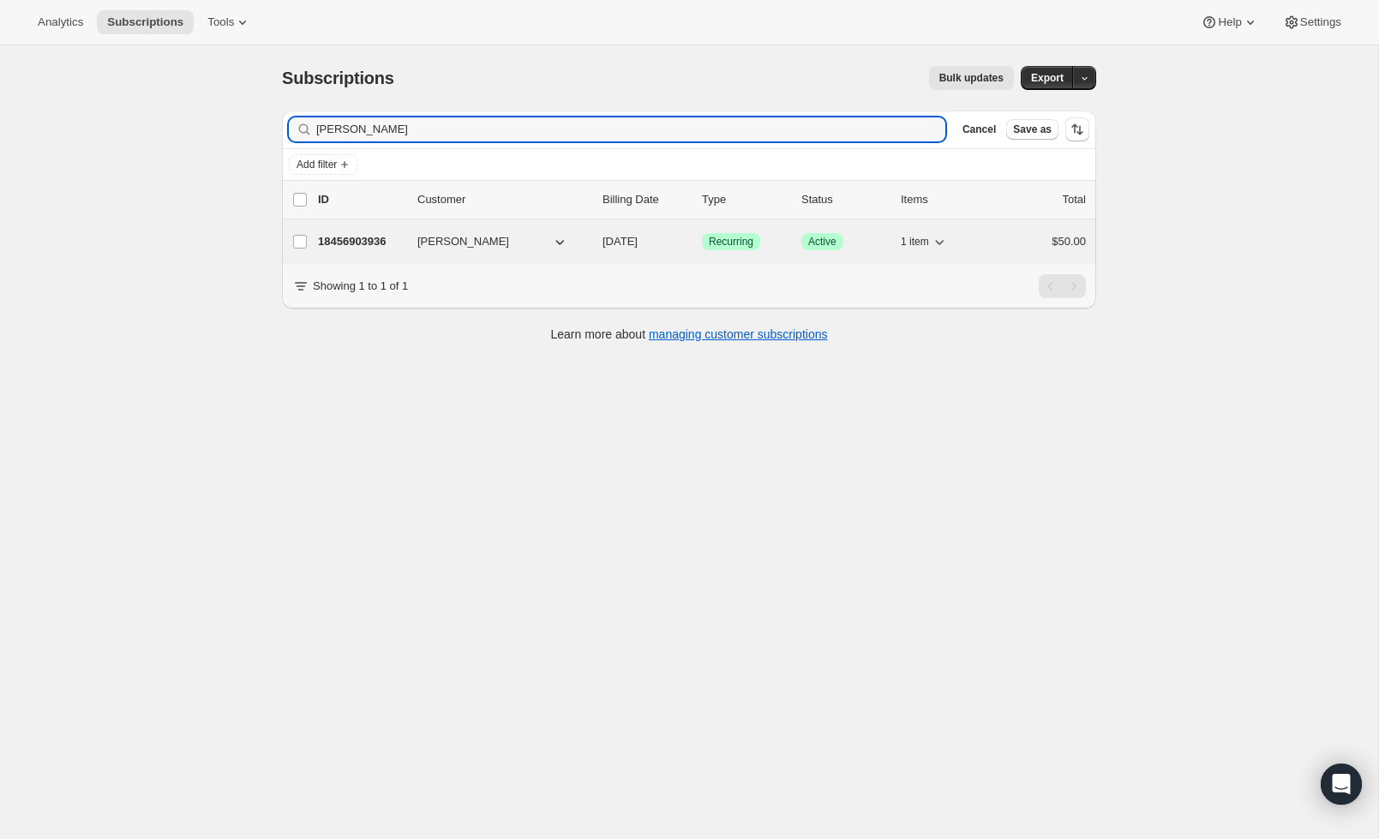
click at [376, 248] on p "18456903936" at bounding box center [361, 241] width 86 height 17
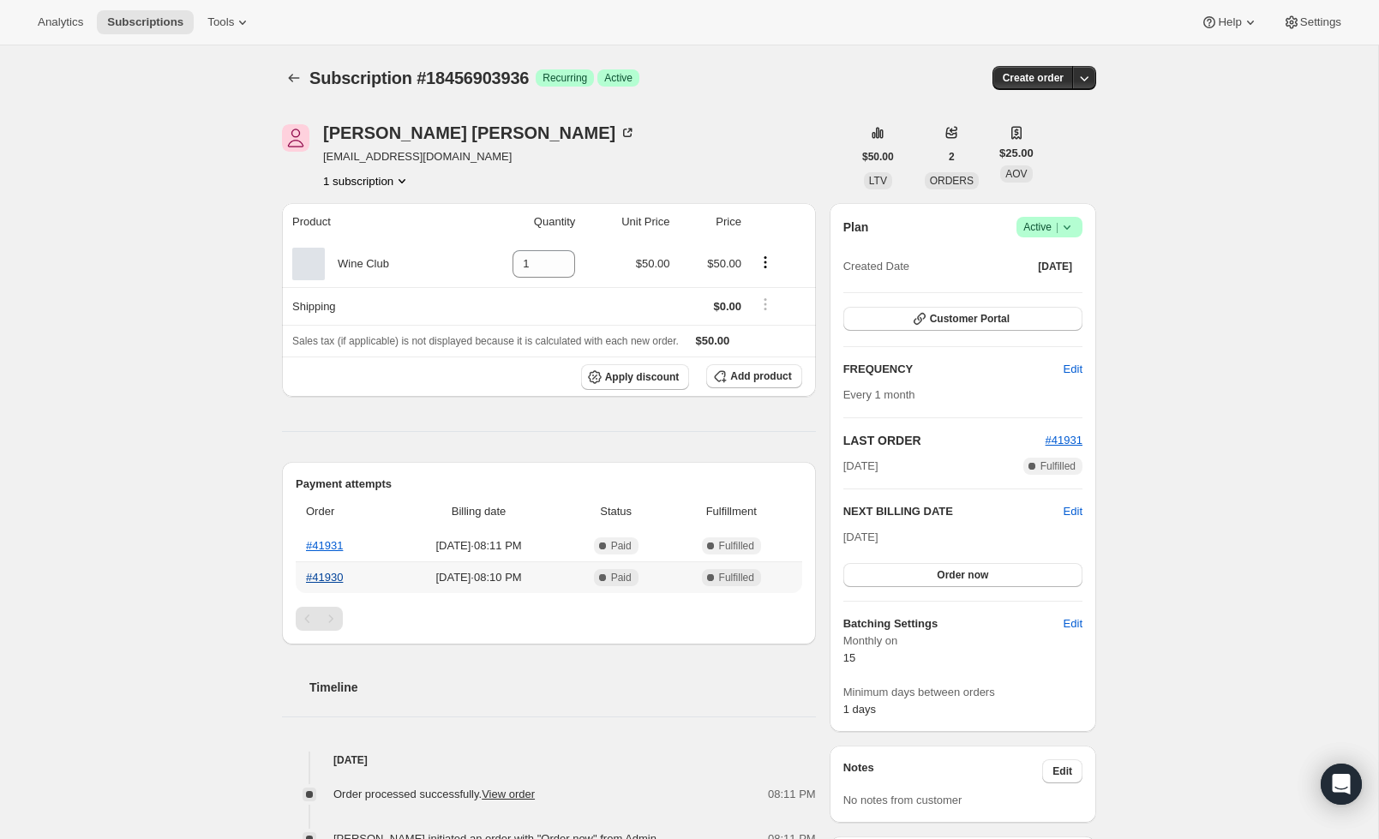
click at [332, 573] on link "#41930" at bounding box center [324, 577] width 37 height 13
click at [953, 566] on button "Order now" at bounding box center [962, 575] width 239 height 24
click at [953, 566] on button "Click to confirm" at bounding box center [962, 575] width 239 height 24
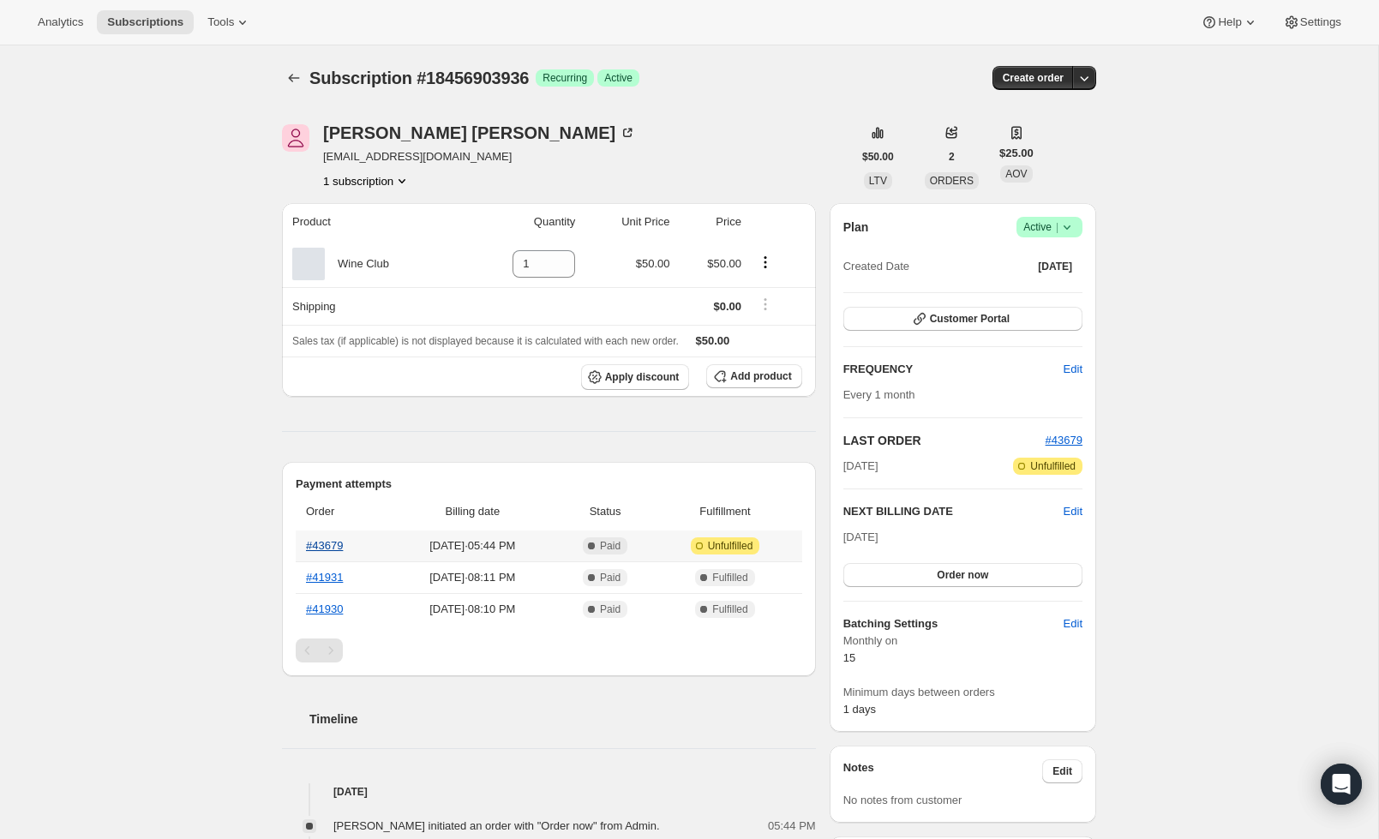
click at [320, 547] on link "#43679" at bounding box center [324, 545] width 37 height 13
